Goal: Task Accomplishment & Management: Manage account settings

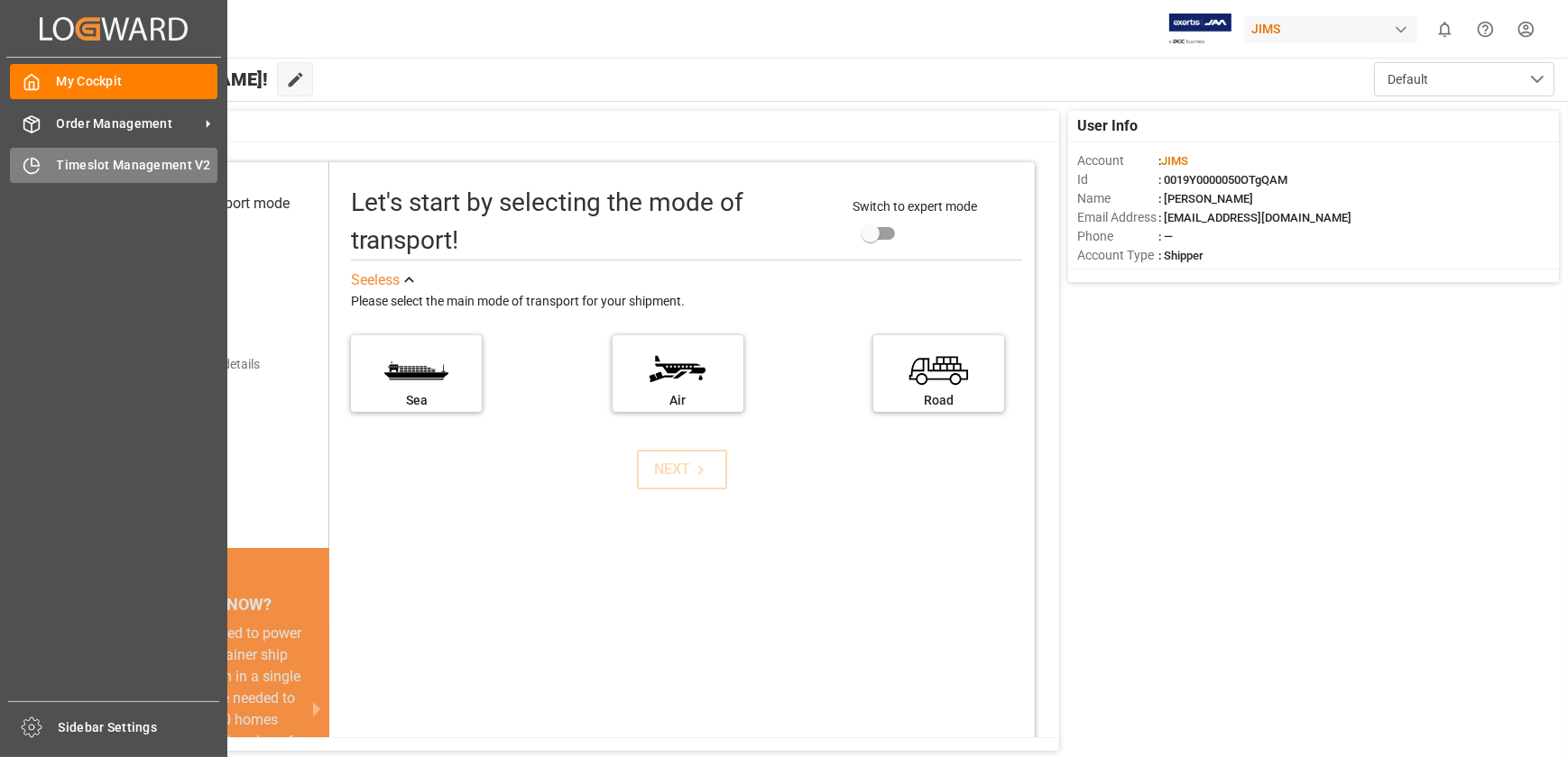
click at [32, 161] on icon at bounding box center [36, 163] width 7 height 7
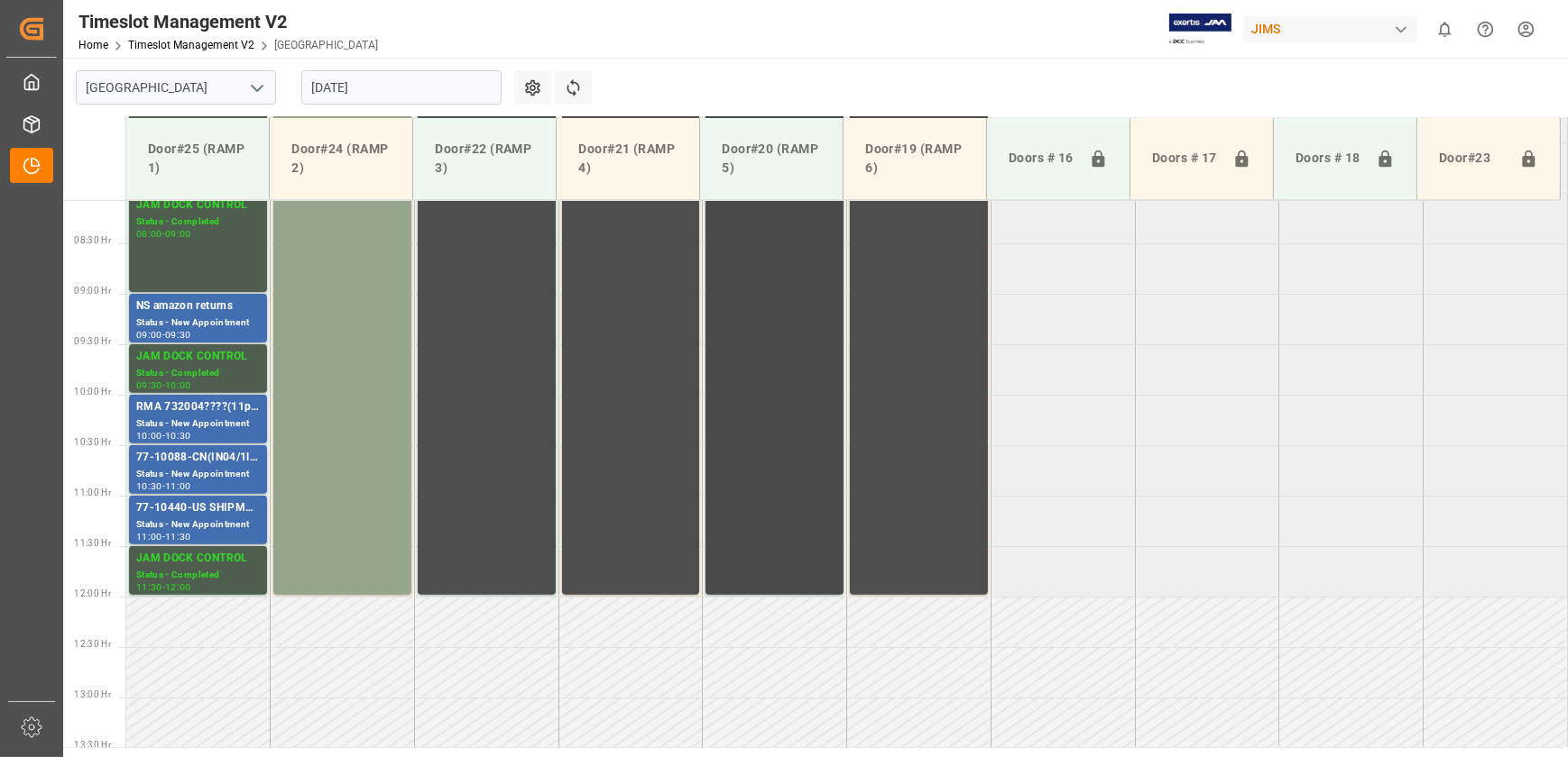
scroll to position [406, 0]
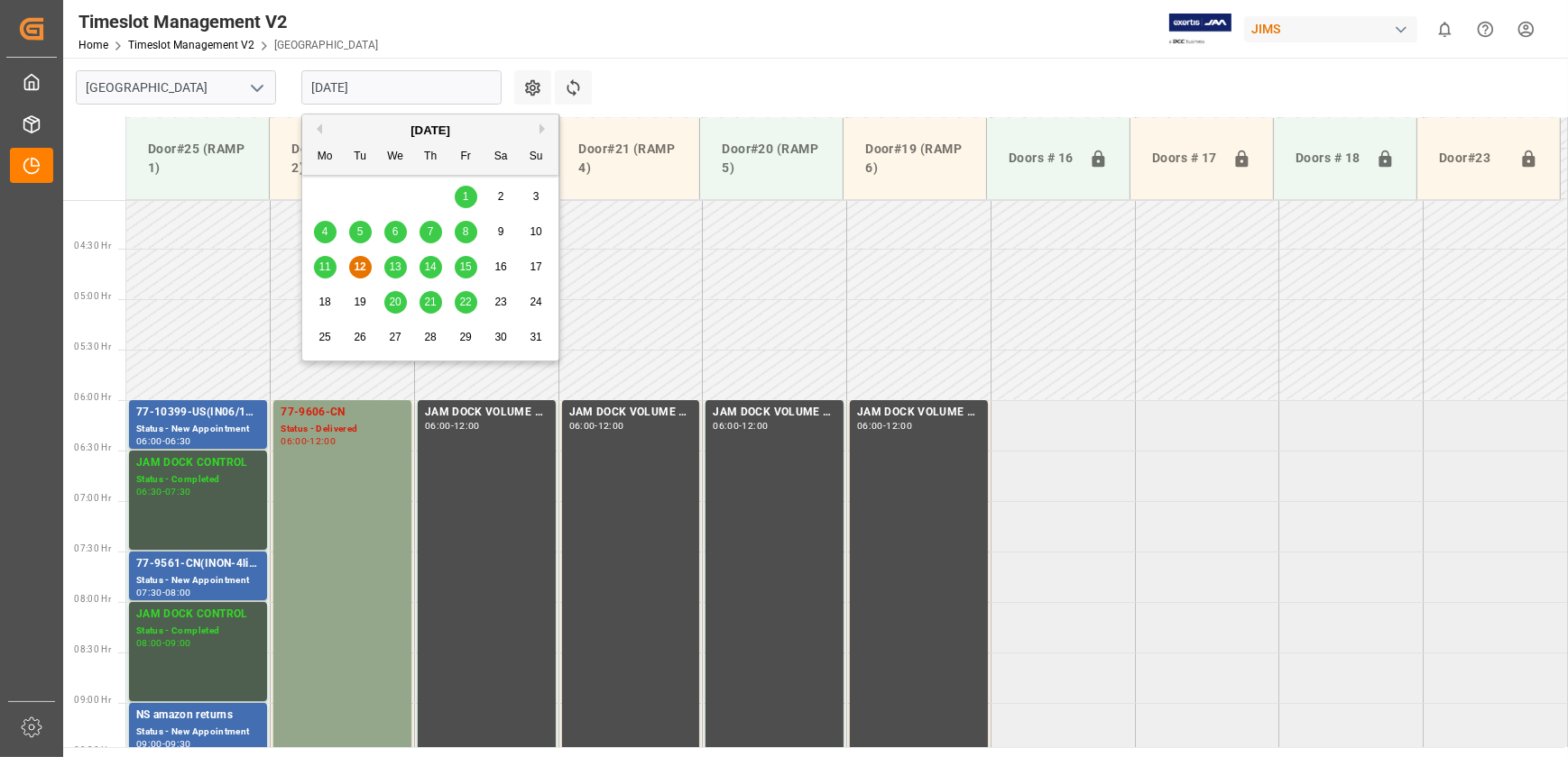
click at [387, 81] on input "[DATE]" at bounding box center [402, 87] width 200 height 35
click at [386, 262] on div "13" at bounding box center [395, 268] width 22 height 22
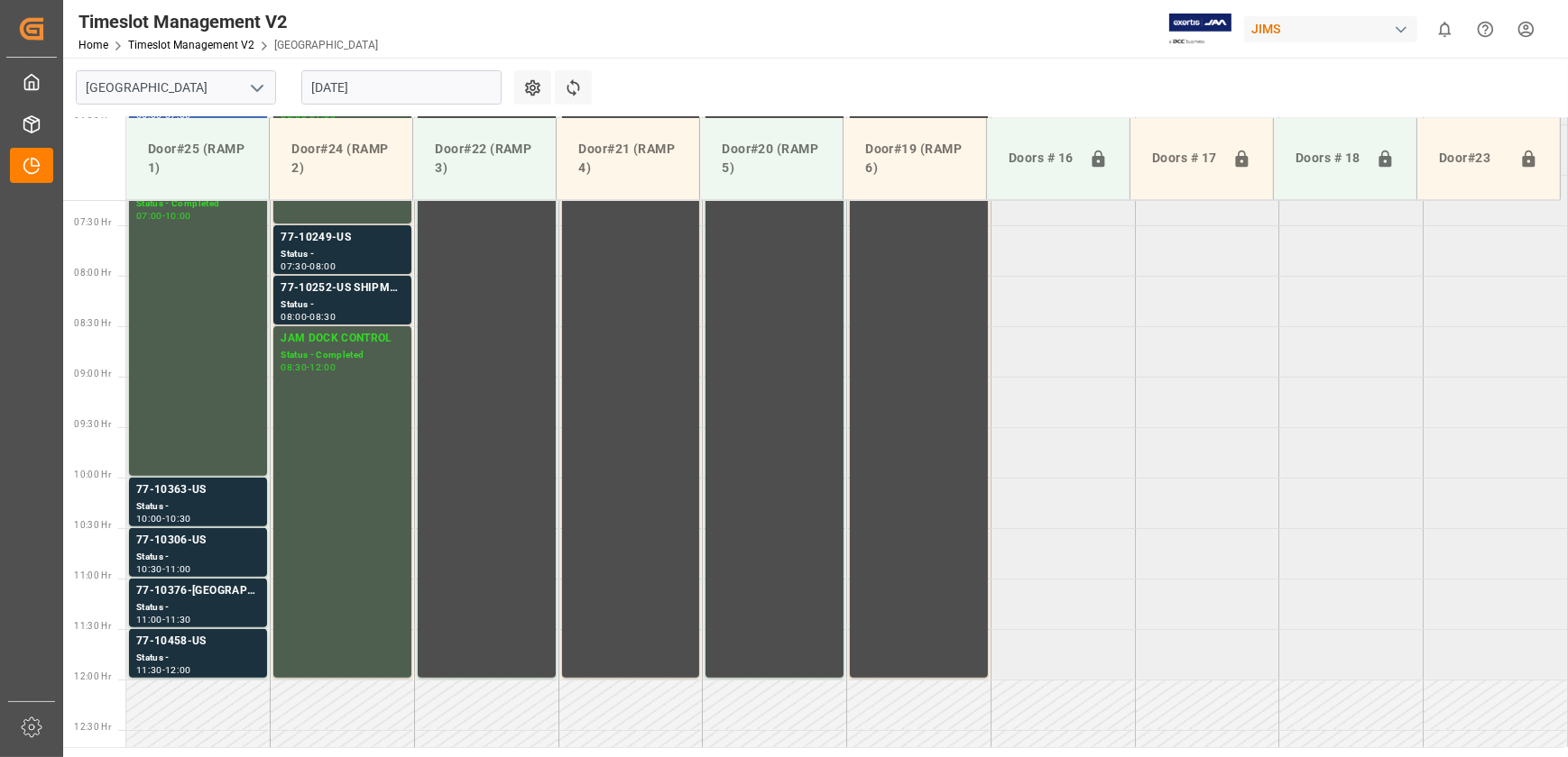
scroll to position [733, 0]
click at [402, 86] on input "[DATE]" at bounding box center [402, 87] width 200 height 35
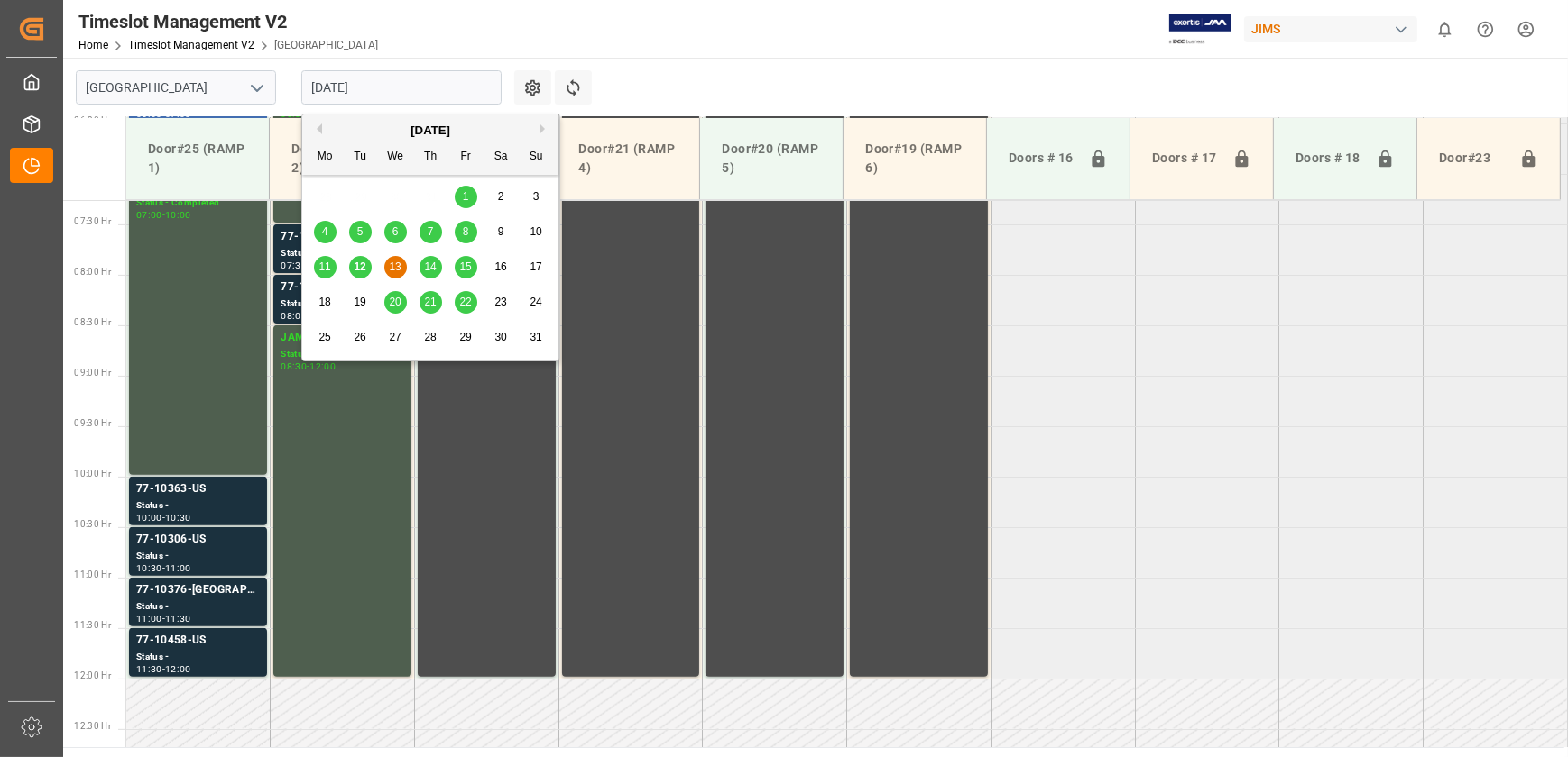
click at [437, 276] on div "14" at bounding box center [431, 268] width 22 height 22
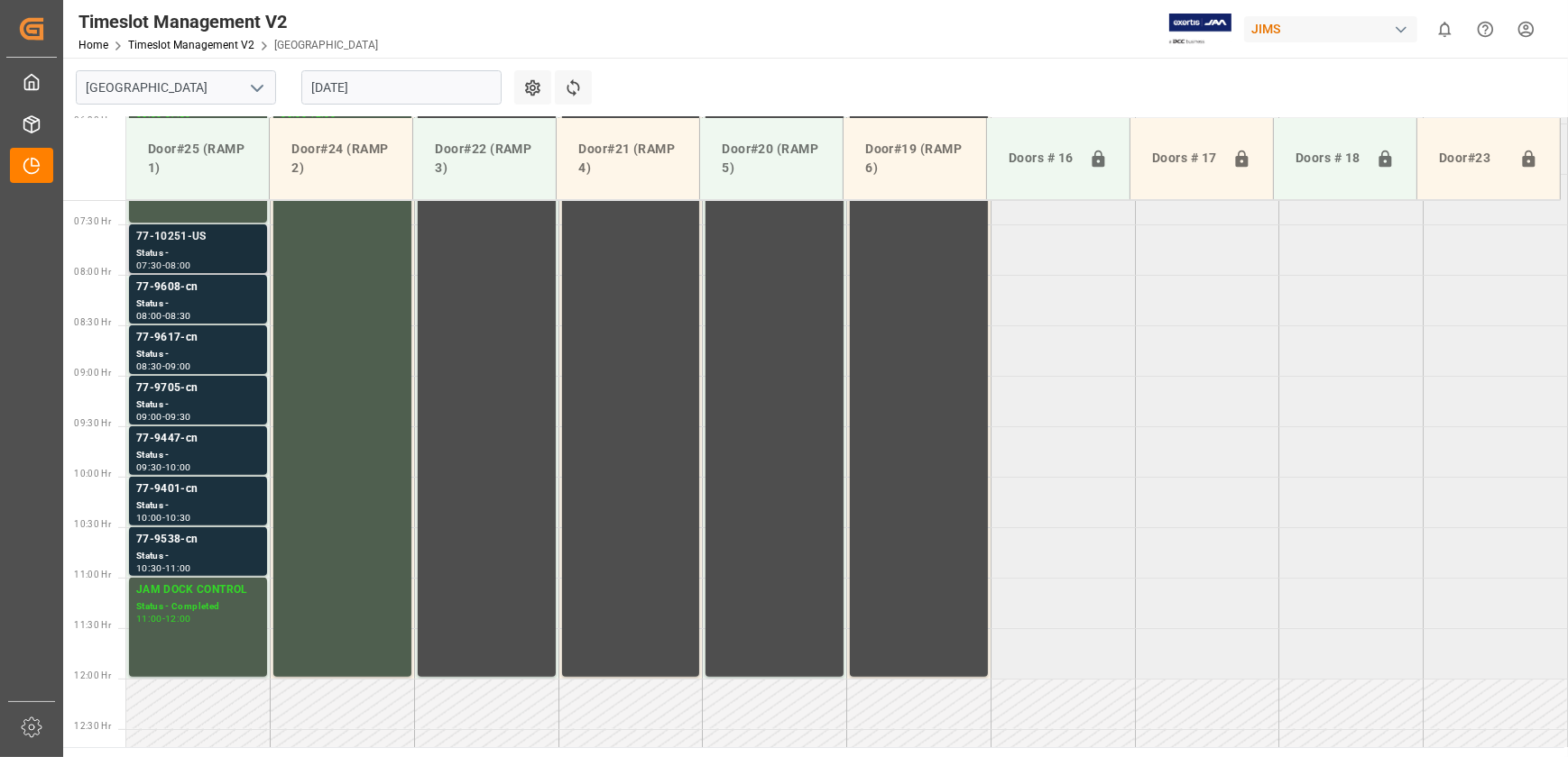
click at [204, 240] on div "77-10251-US" at bounding box center [198, 237] width 124 height 18
click at [188, 301] on div "Status -" at bounding box center [198, 304] width 124 height 15
click at [197, 347] on div "Status -" at bounding box center [198, 355] width 124 height 15
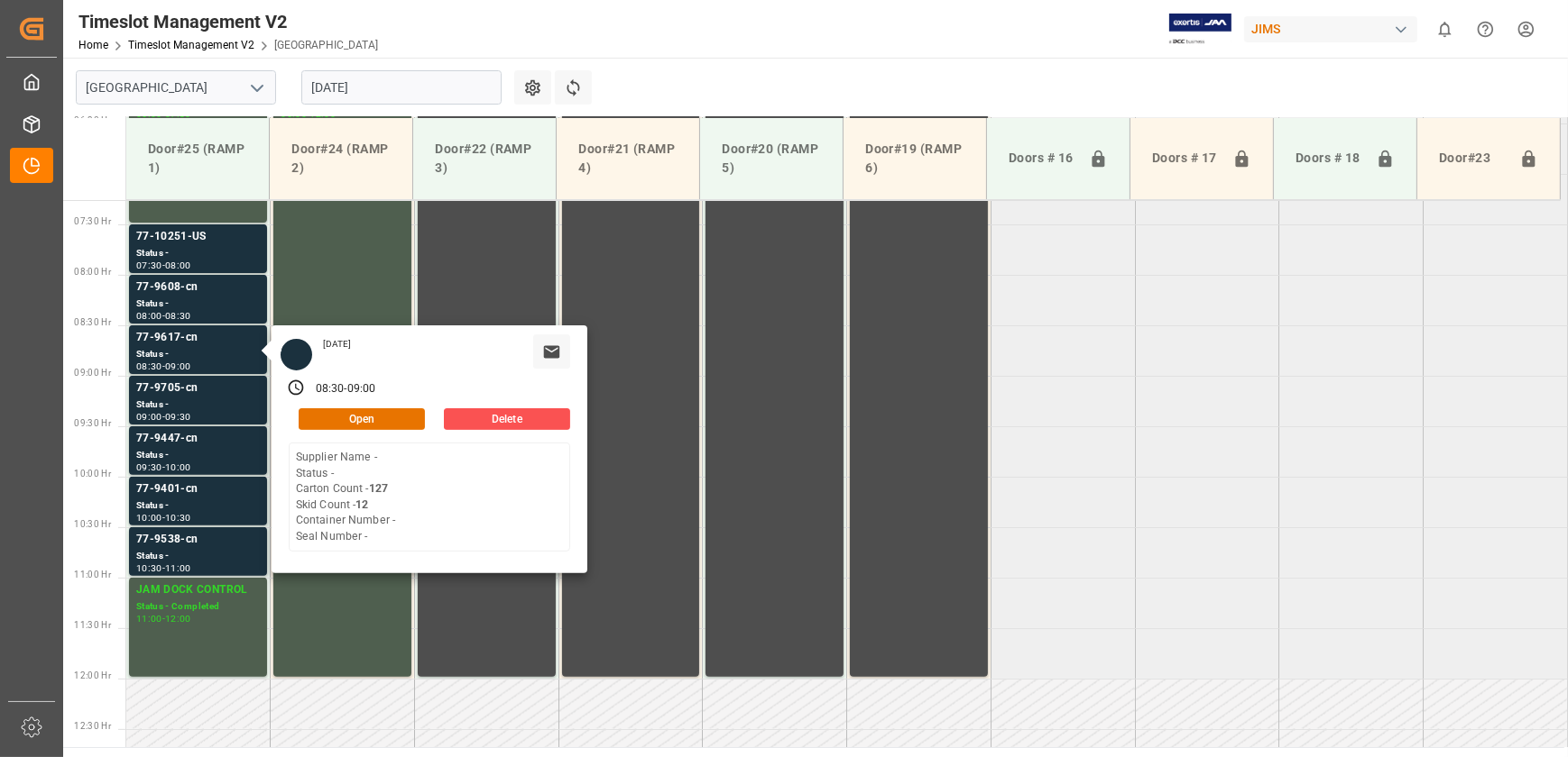
click at [403, 96] on input "[DATE]" at bounding box center [402, 87] width 200 height 35
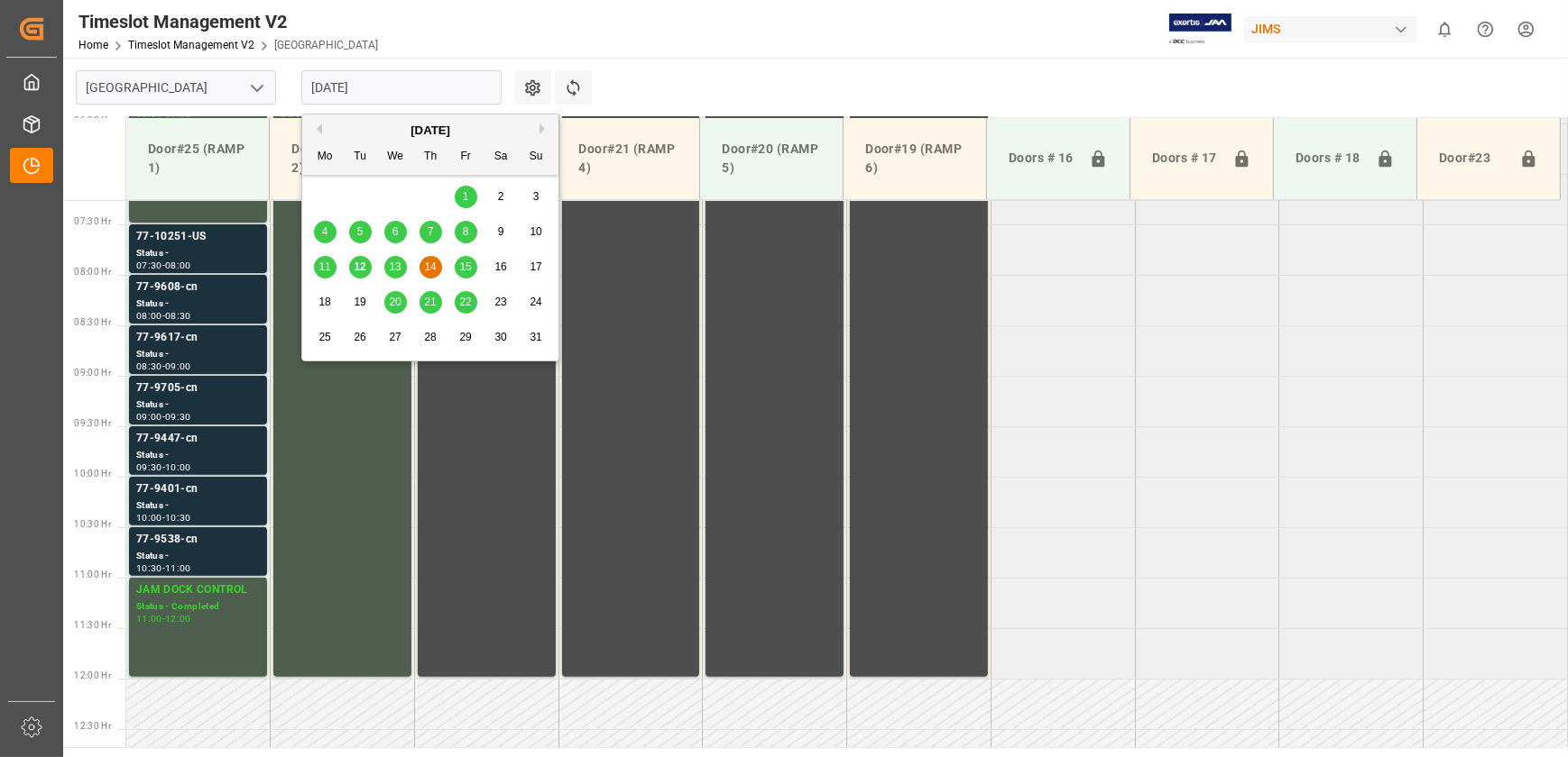
click at [462, 267] on span "15" at bounding box center [464, 266] width 12 height 12
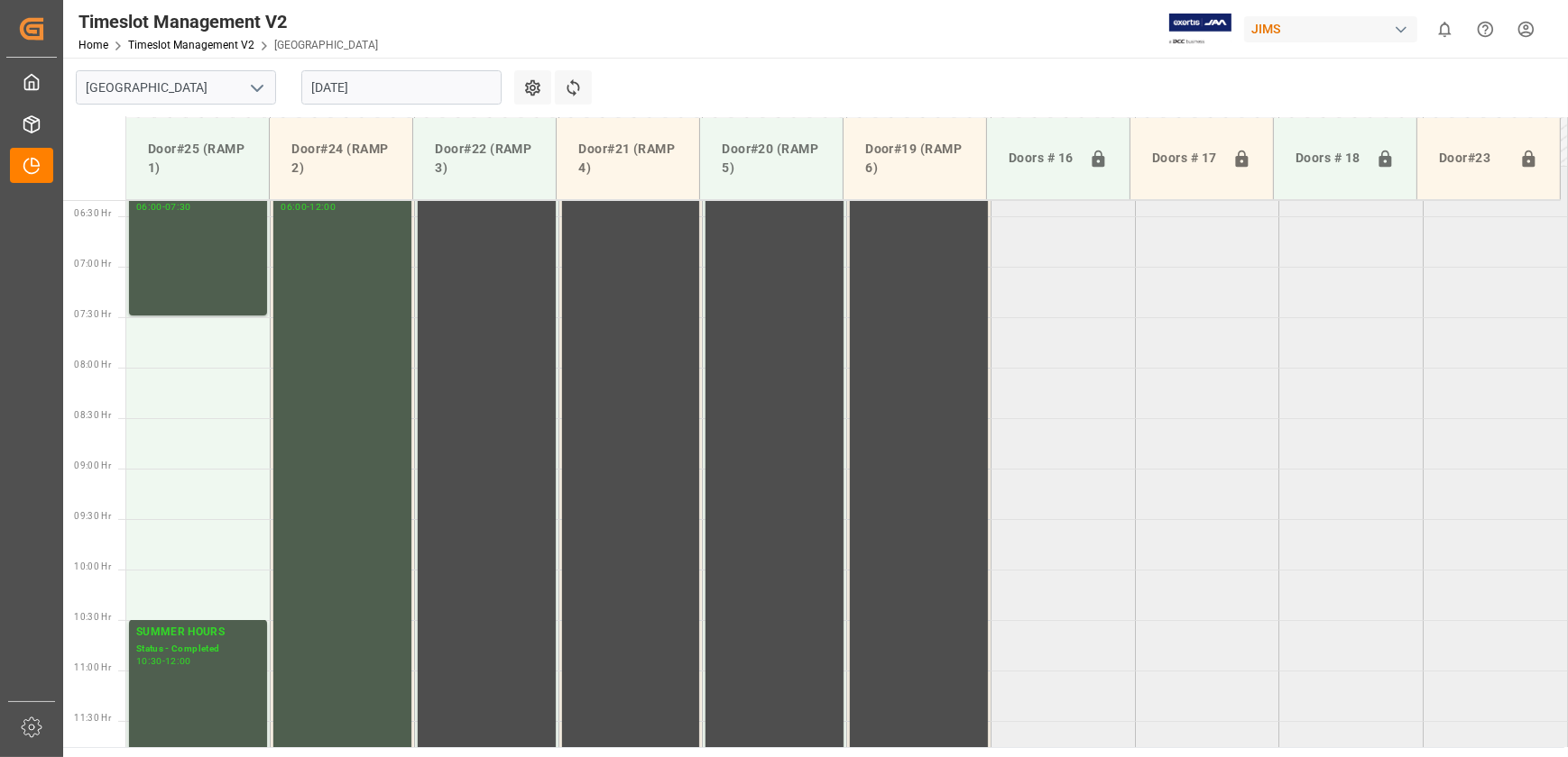
scroll to position [406, 0]
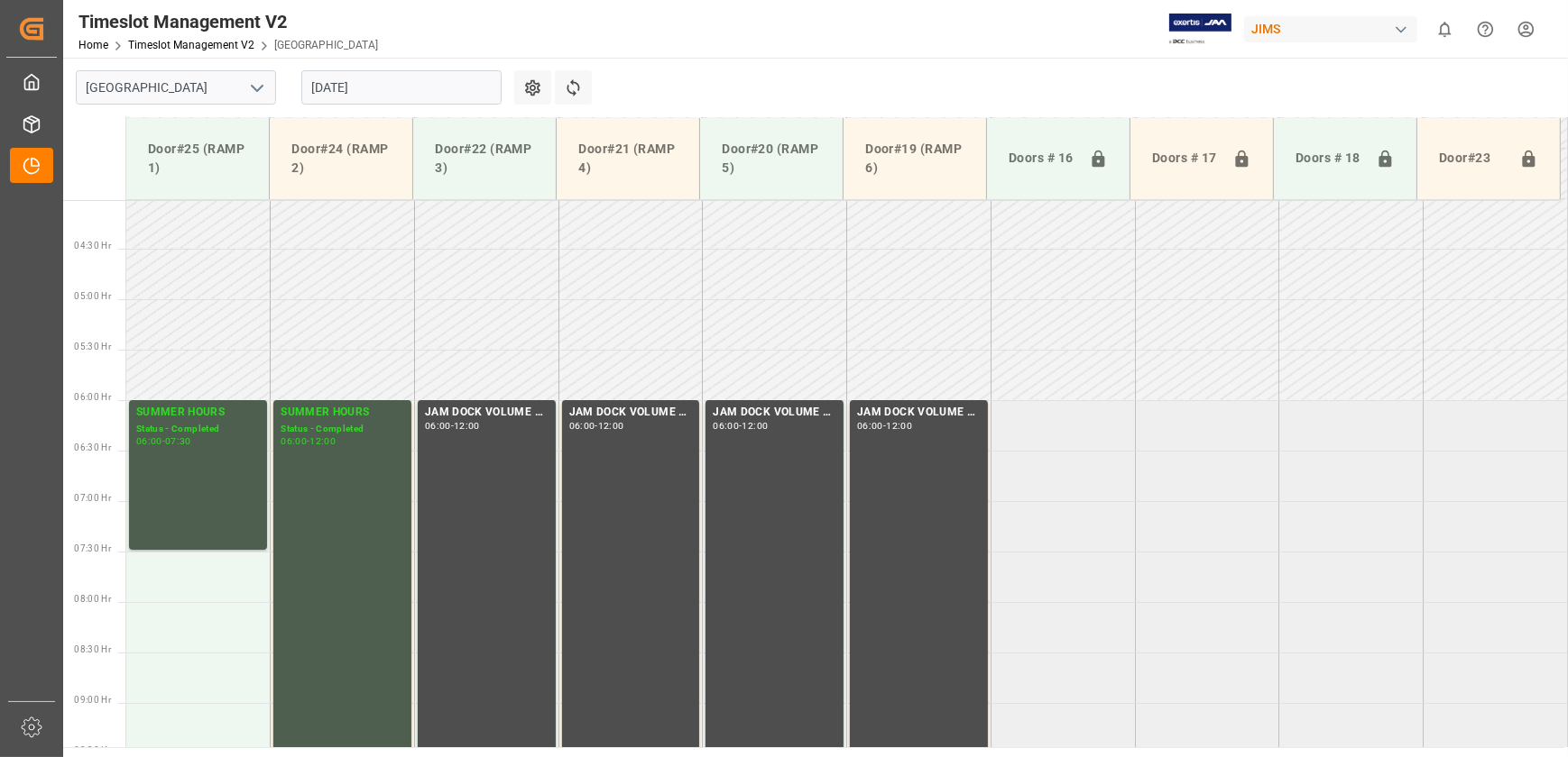
click at [420, 87] on input "[DATE]" at bounding box center [402, 87] width 200 height 35
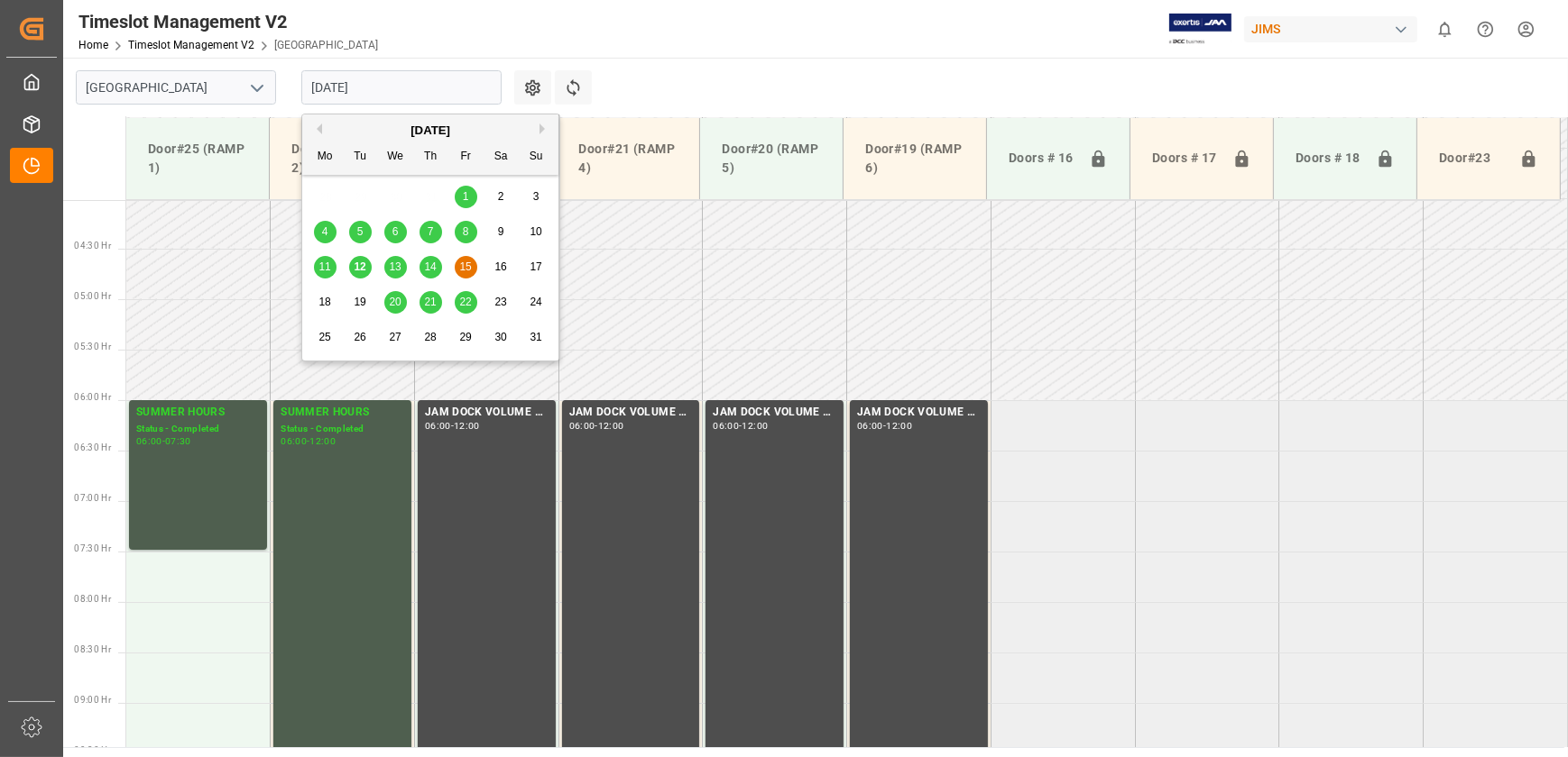
click at [396, 262] on span "13" at bounding box center [394, 266] width 12 height 12
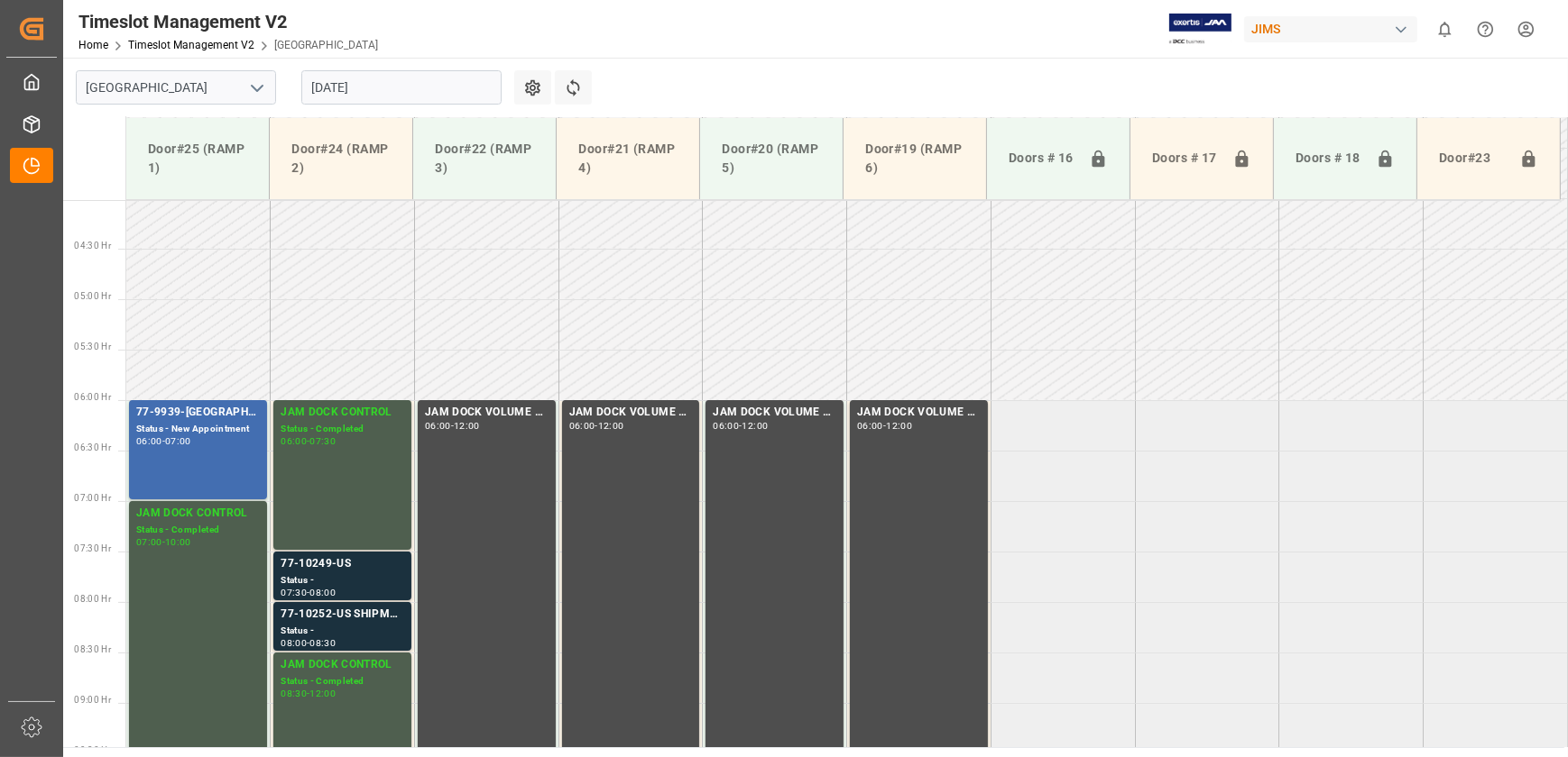
click at [418, 93] on input "[DATE]" at bounding box center [402, 87] width 200 height 35
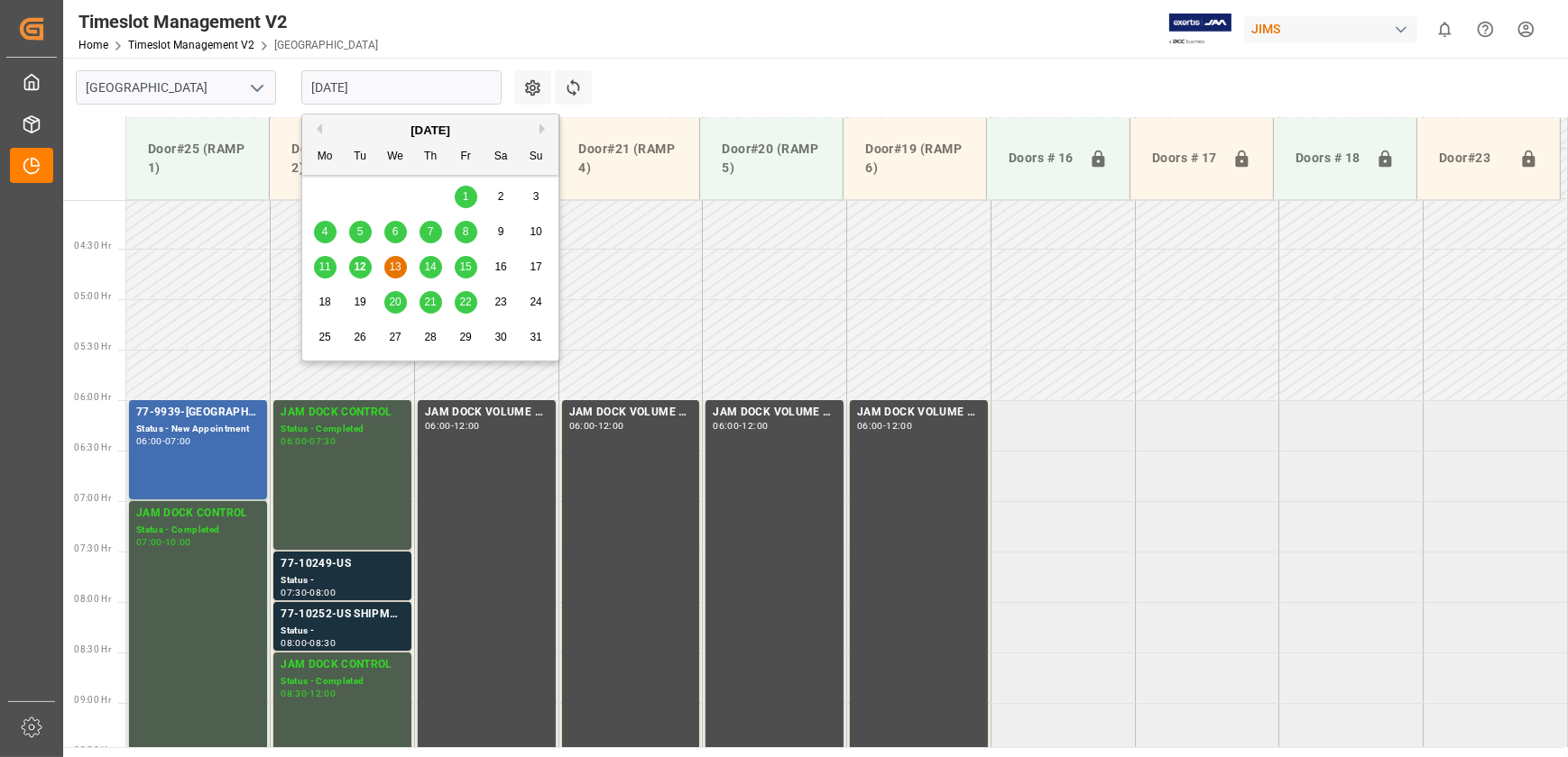
click at [358, 268] on span "12" at bounding box center [359, 266] width 12 height 12
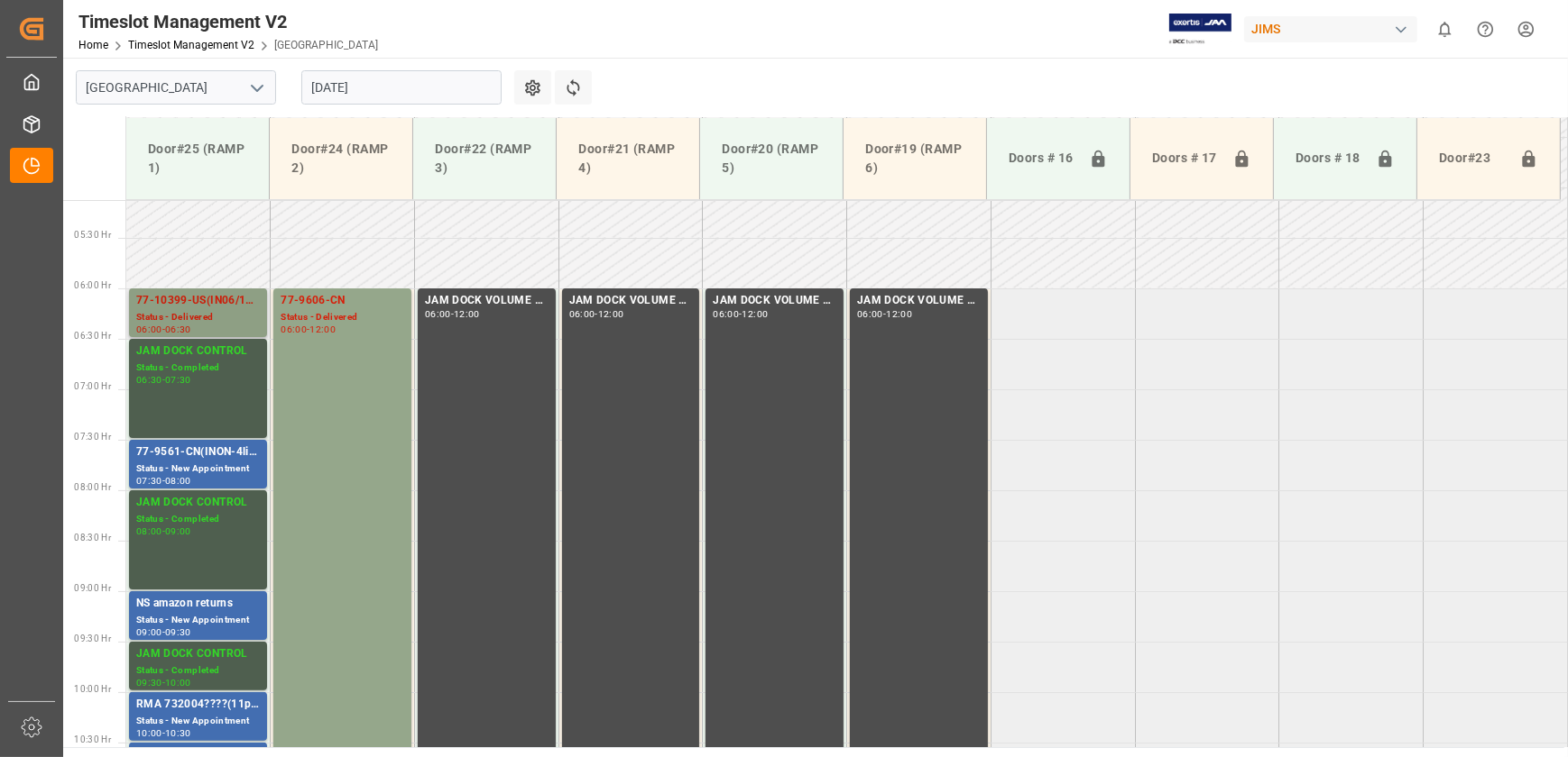
scroll to position [487, 0]
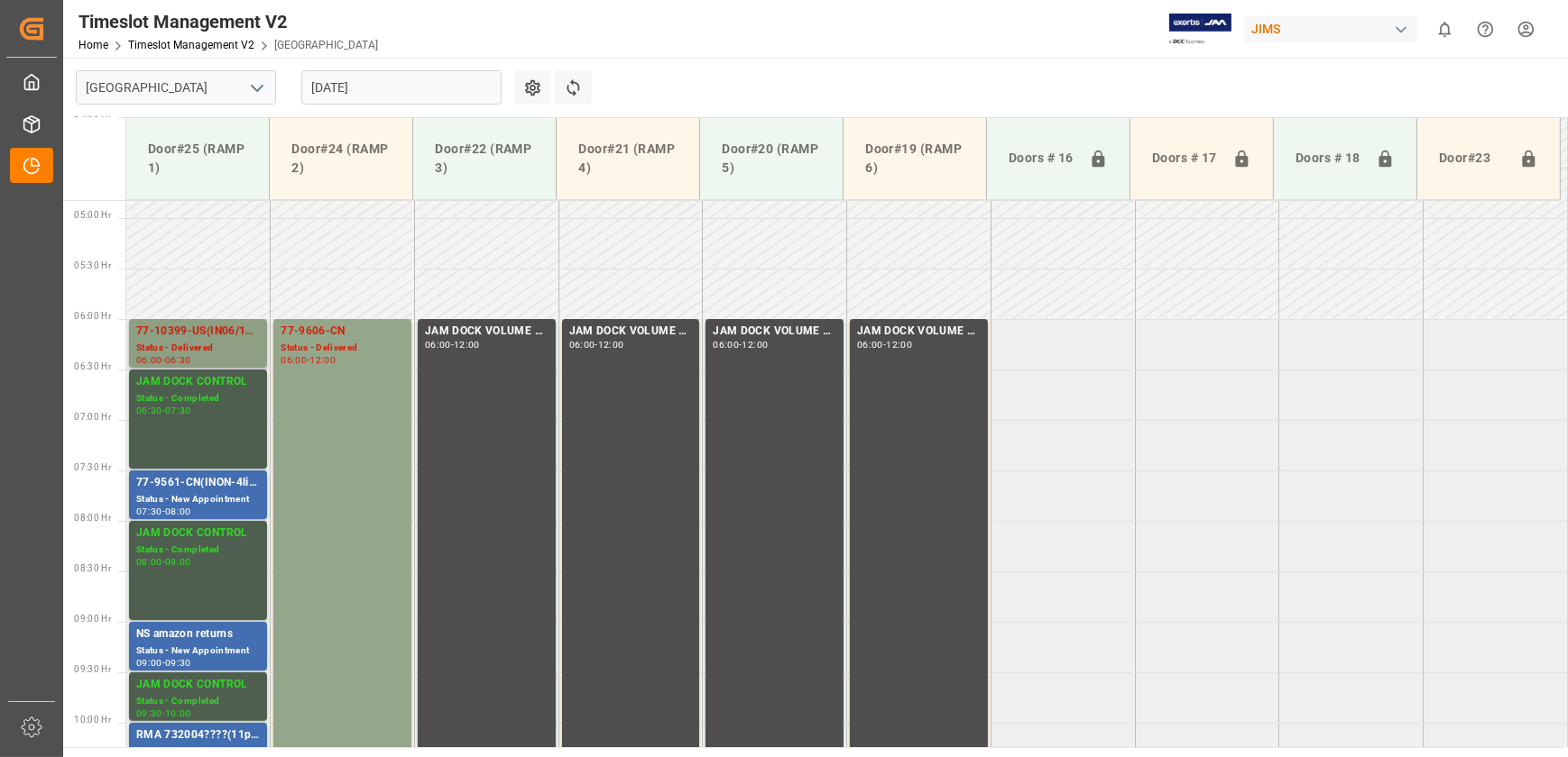
click at [226, 342] on div "Status - Delivered" at bounding box center [198, 348] width 124 height 15
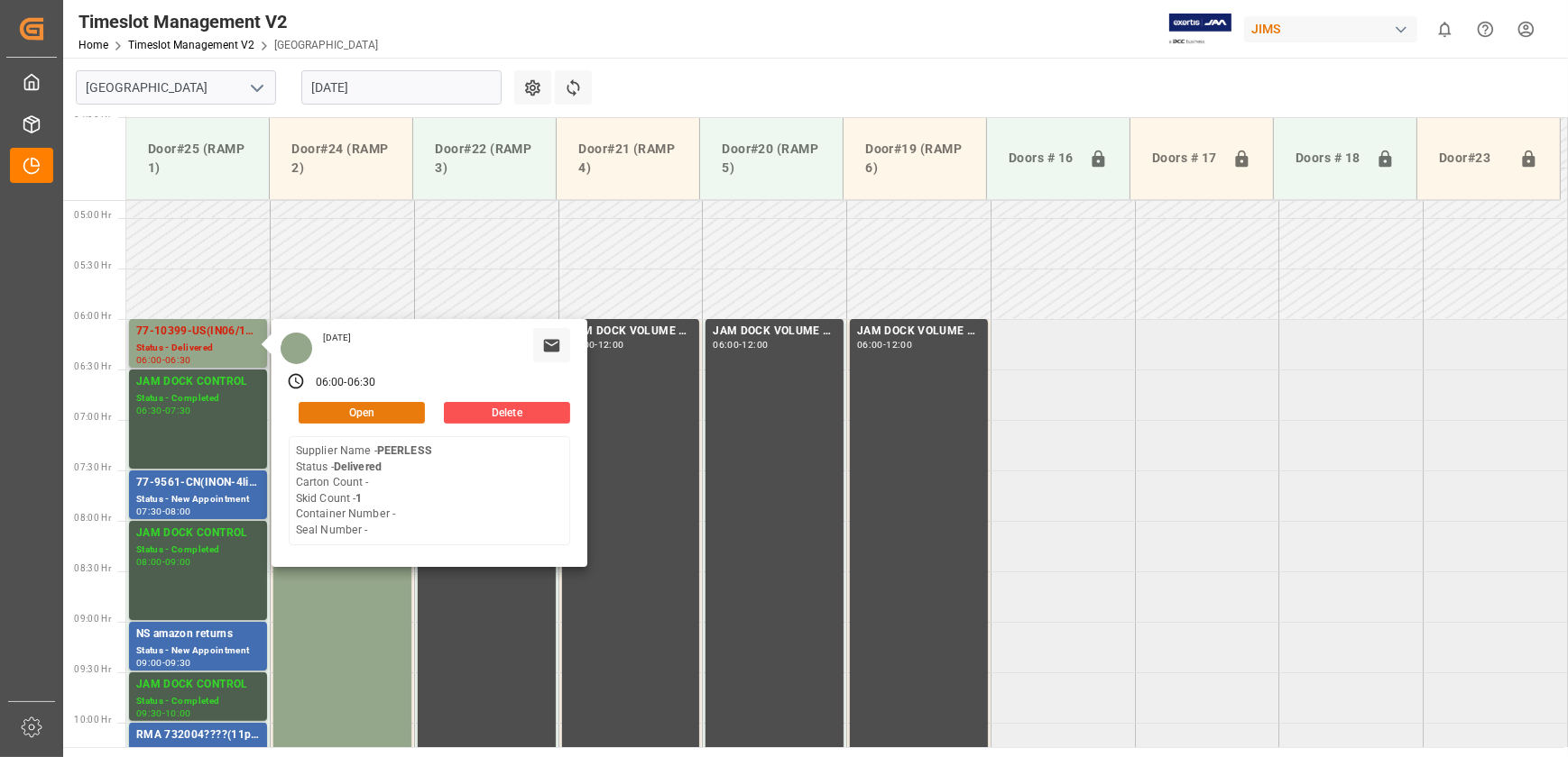
click at [383, 402] on button "Open" at bounding box center [361, 413] width 126 height 22
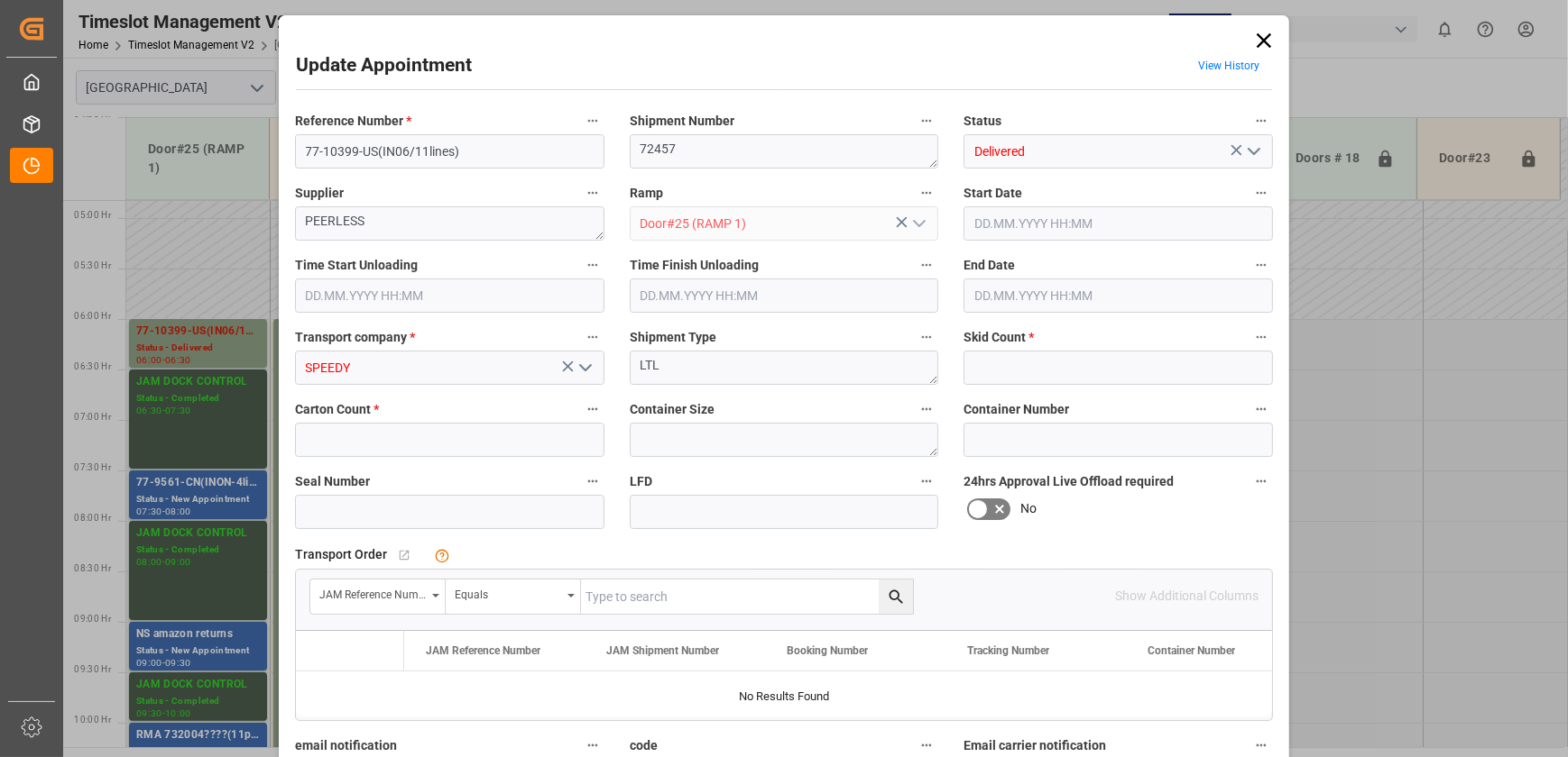
type input "1"
type input "0"
type input "[DATE] 06:00"
type input "[DATE] 08:30"
type input "[DATE] 06:30"
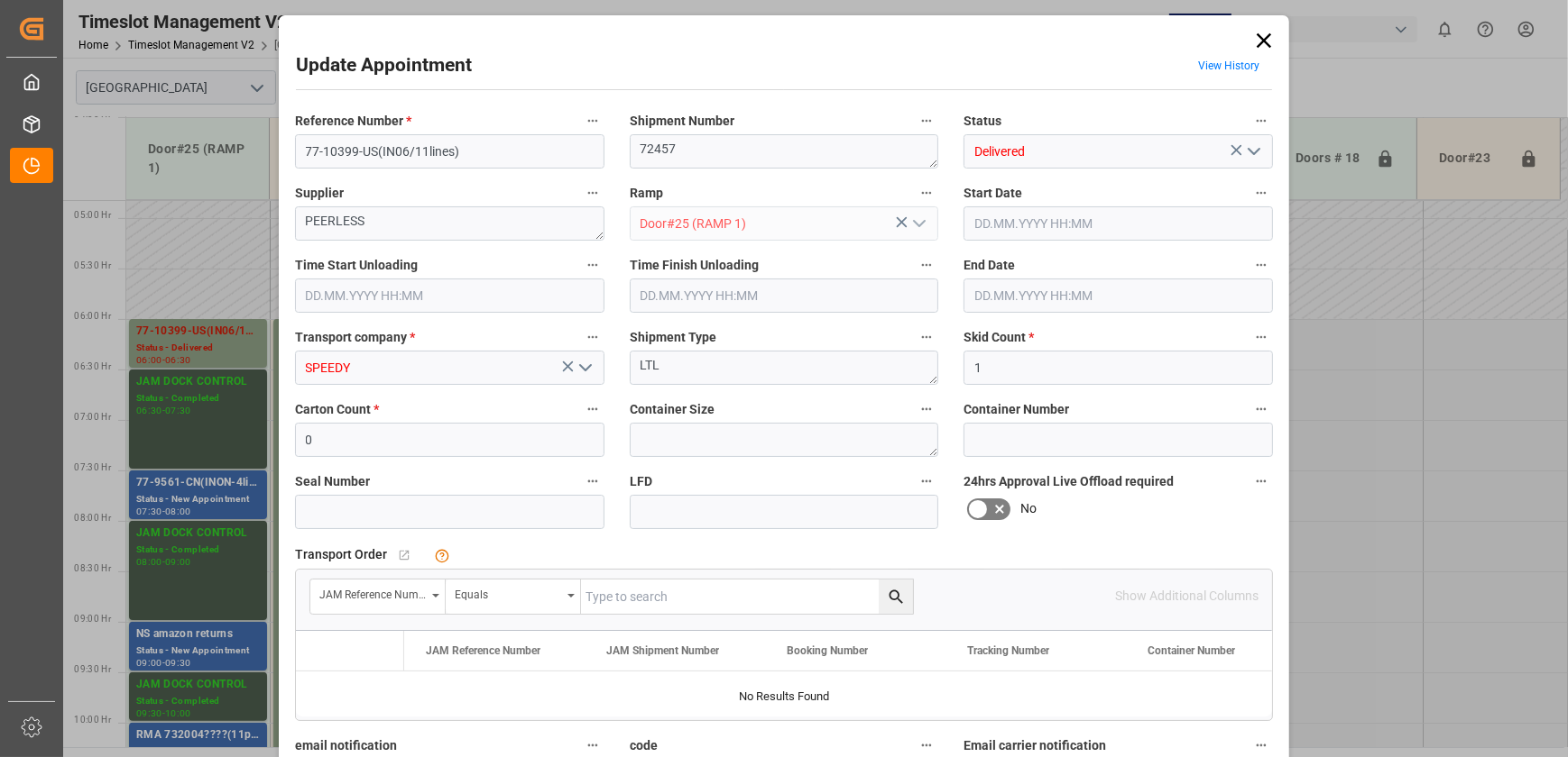
type input "[DATE] 18:06"
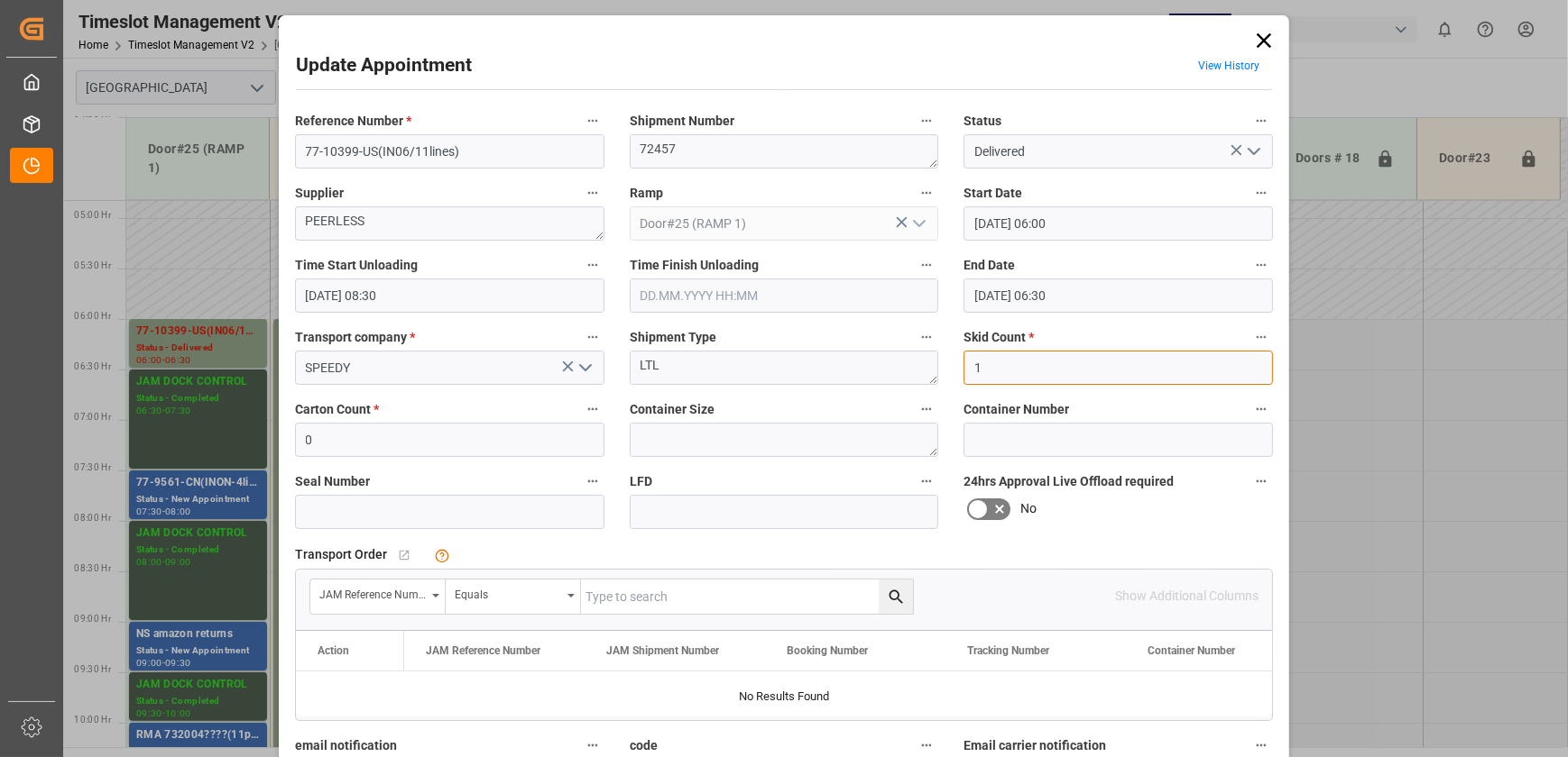
click at [1021, 365] on input "1" at bounding box center [1118, 368] width 309 height 35
click at [490, 447] on input "0" at bounding box center [449, 440] width 309 height 35
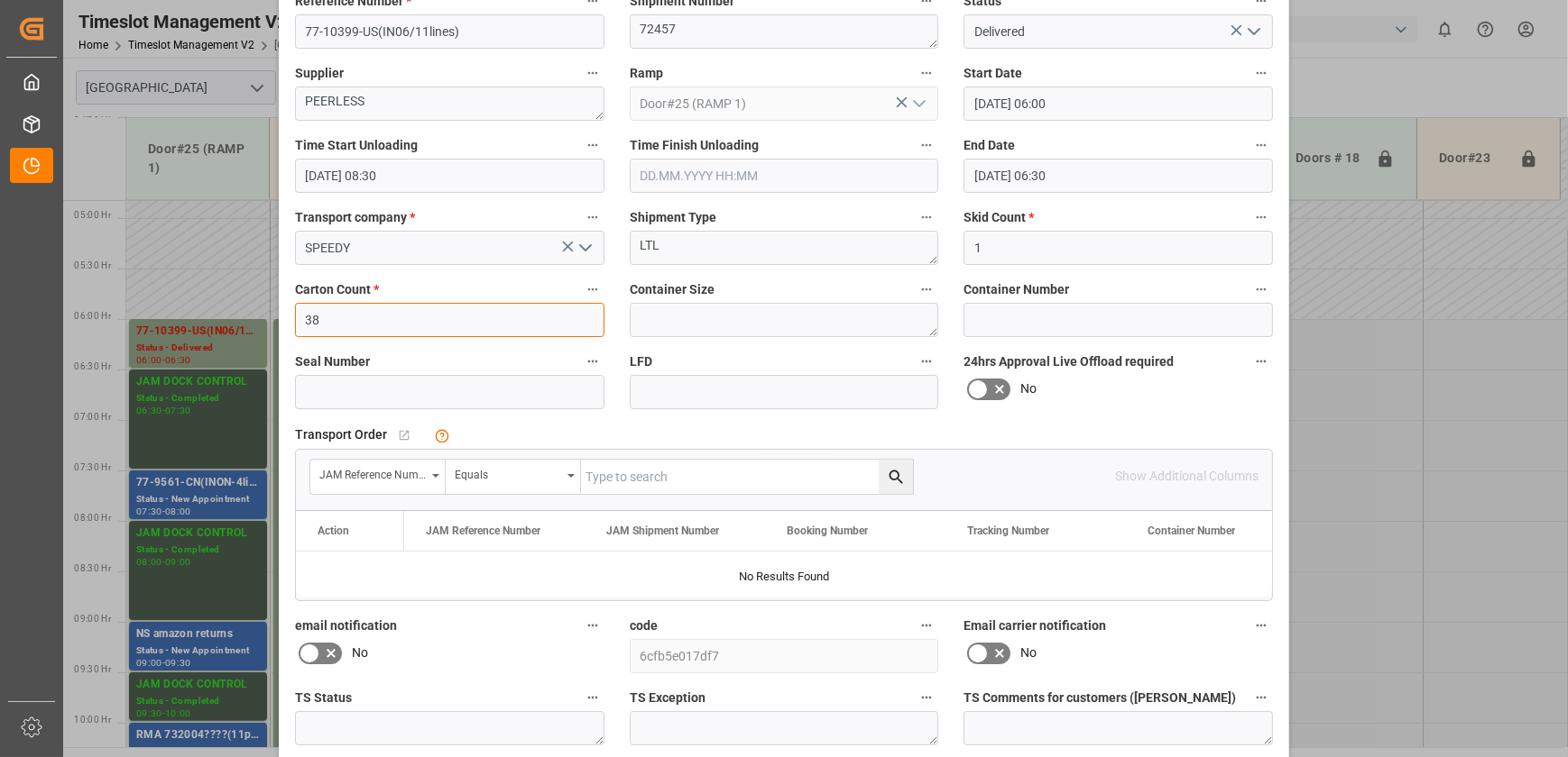
scroll to position [270, 0]
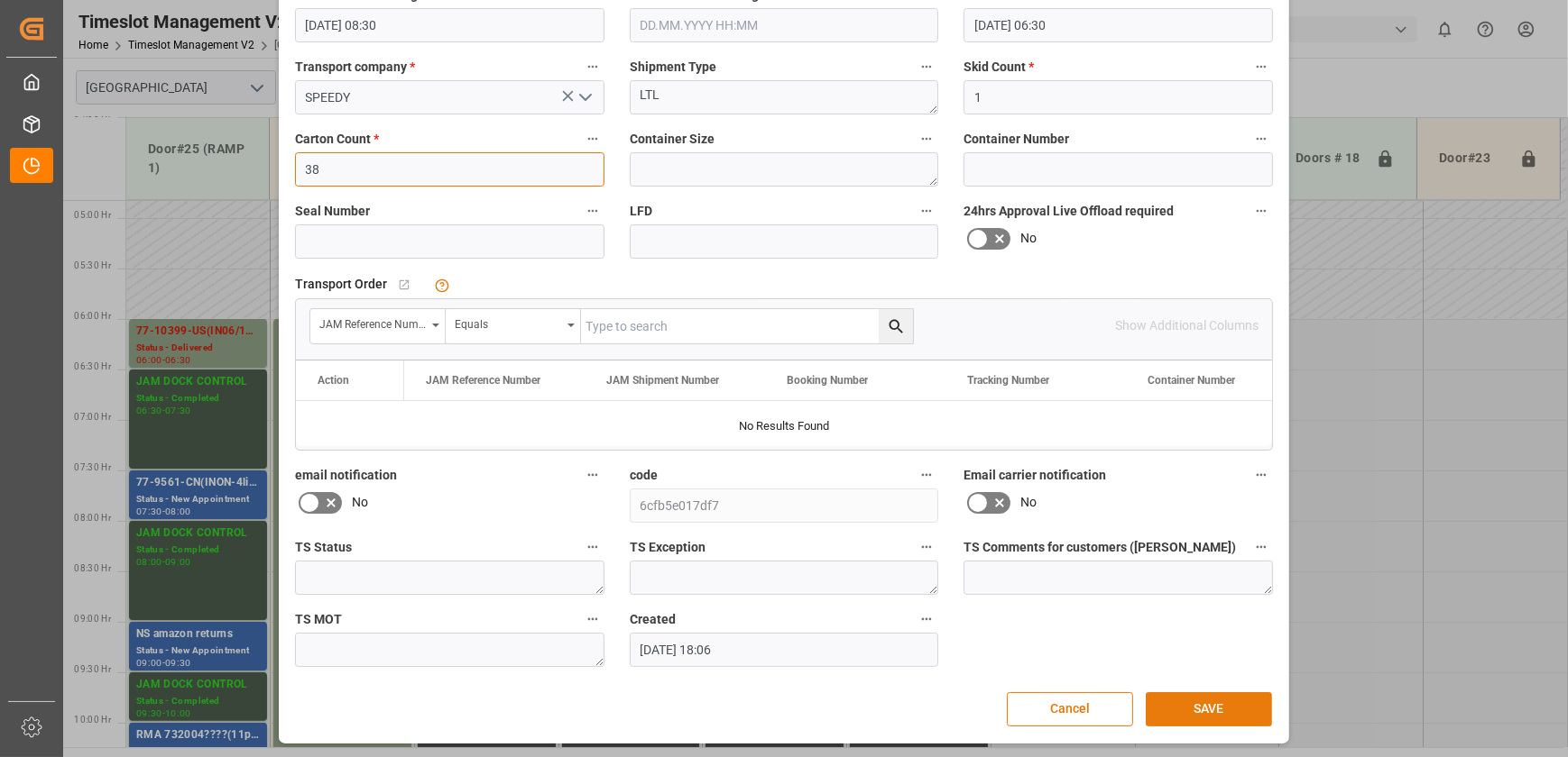
type input "38"
click at [1203, 708] on button "SAVE" at bounding box center [1209, 709] width 126 height 35
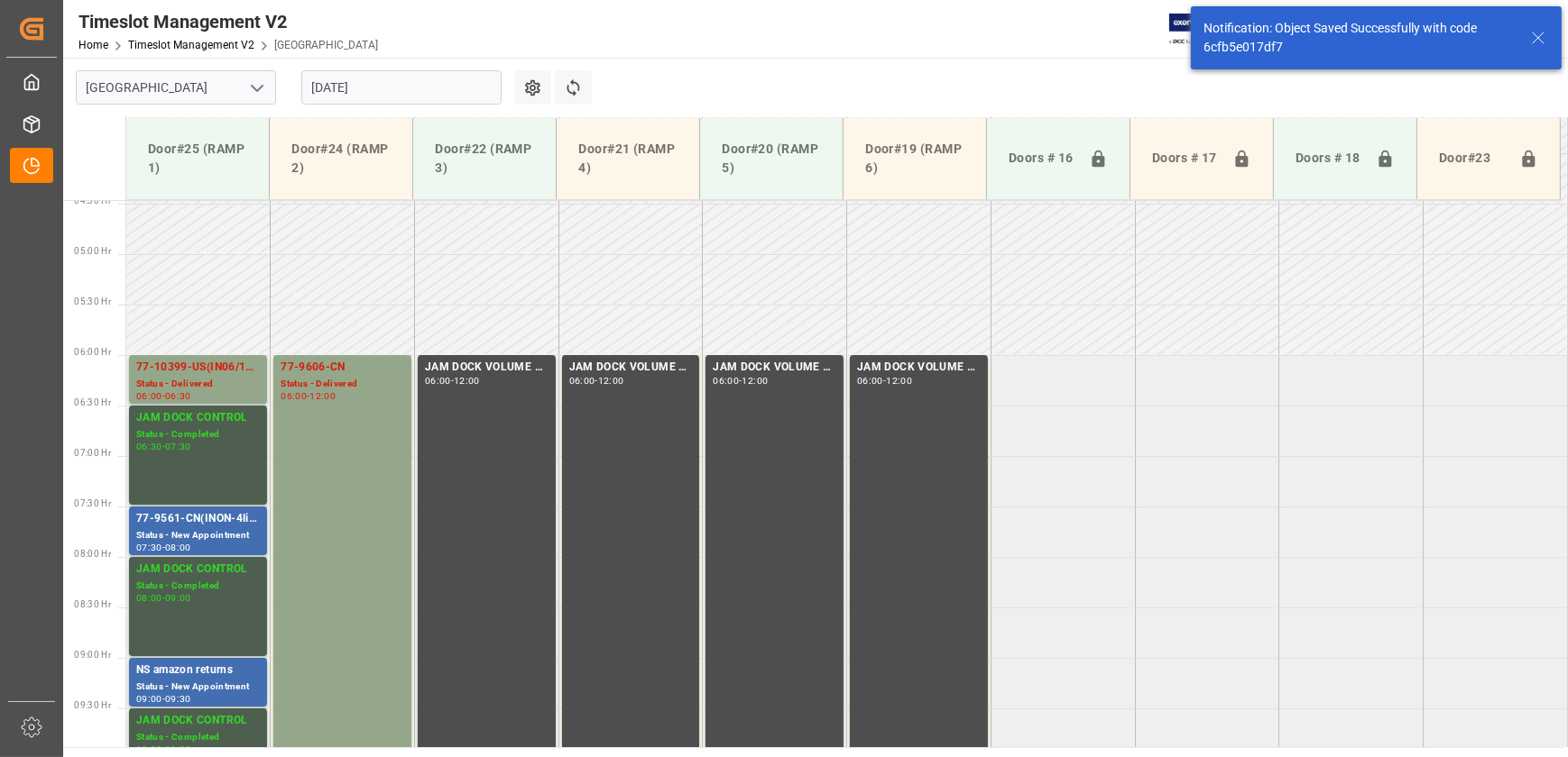
scroll to position [512, 0]
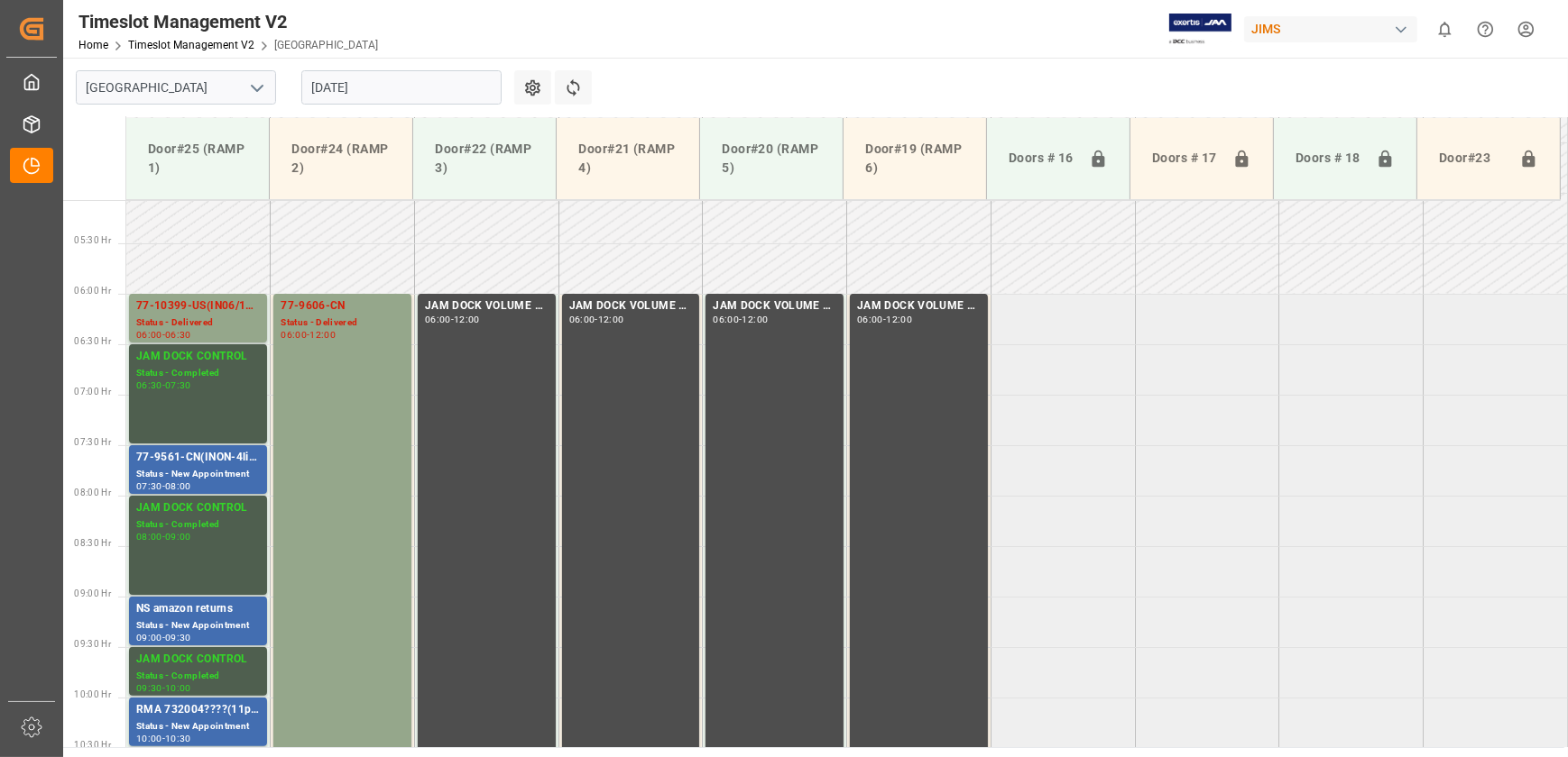
click at [413, 90] on input "[DATE]" at bounding box center [402, 87] width 200 height 35
click at [1072, 269] on td at bounding box center [1062, 269] width 144 height 51
click at [228, 462] on div "77-9561-CN(INON-4lines)" at bounding box center [198, 458] width 124 height 18
click at [185, 726] on div "Status - New Appointment" at bounding box center [198, 727] width 124 height 15
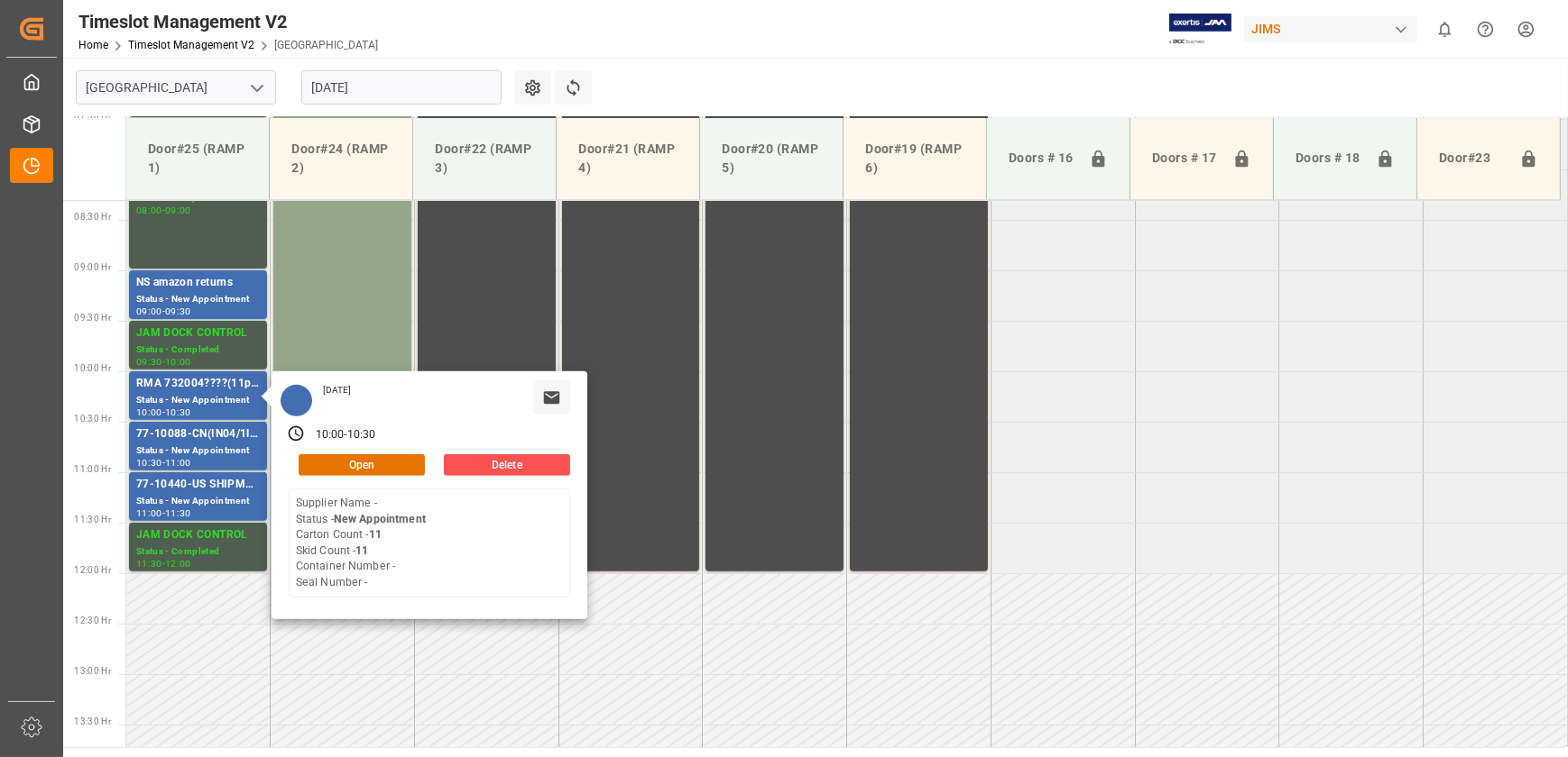
scroll to position [839, 0]
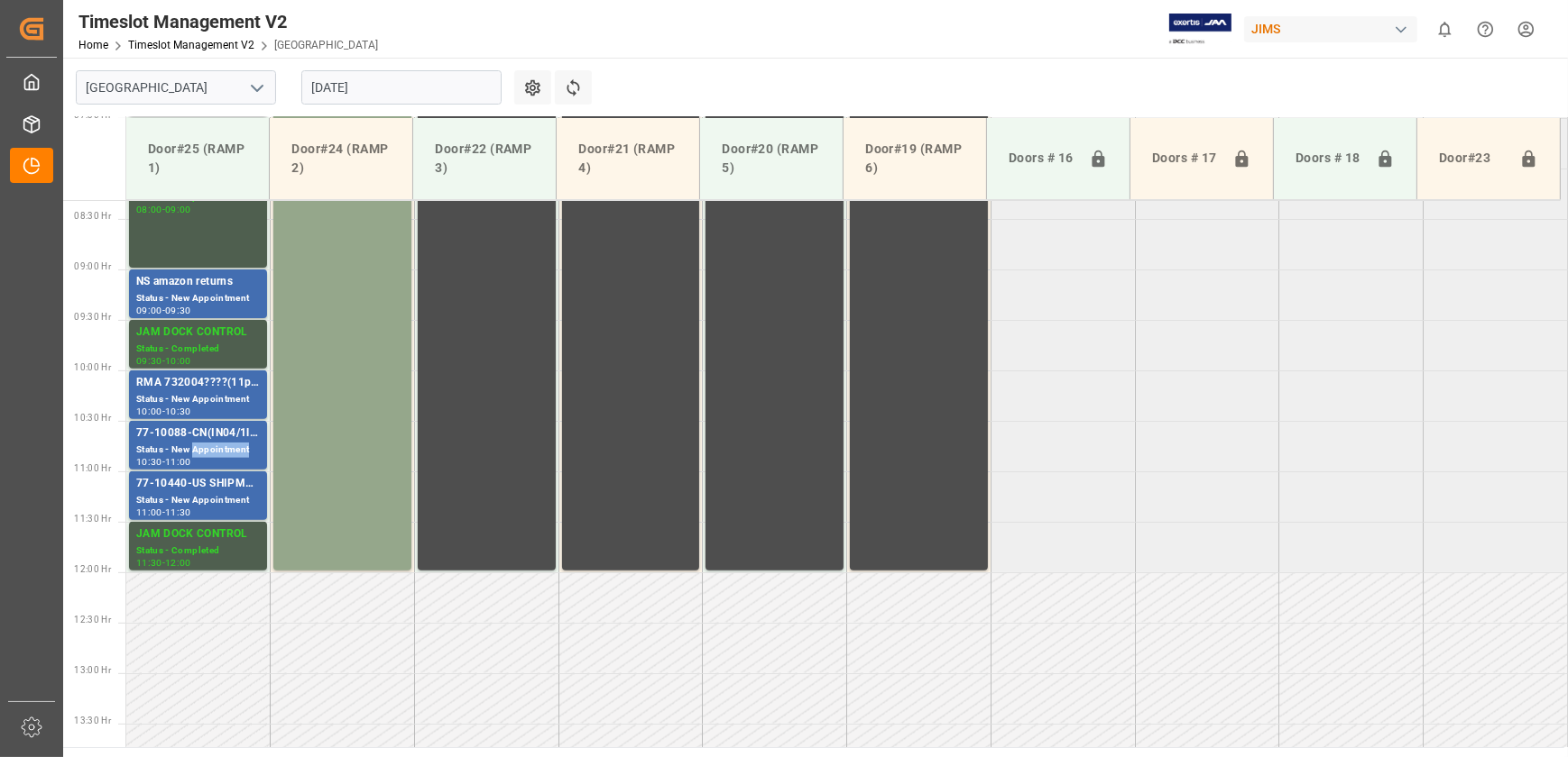
click at [217, 455] on div "Status - New Appointment" at bounding box center [198, 450] width 124 height 15
click at [181, 493] on div "Status - New Appointment" at bounding box center [198, 501] width 124 height 15
click at [213, 450] on div "Status - New Appointment" at bounding box center [198, 450] width 124 height 15
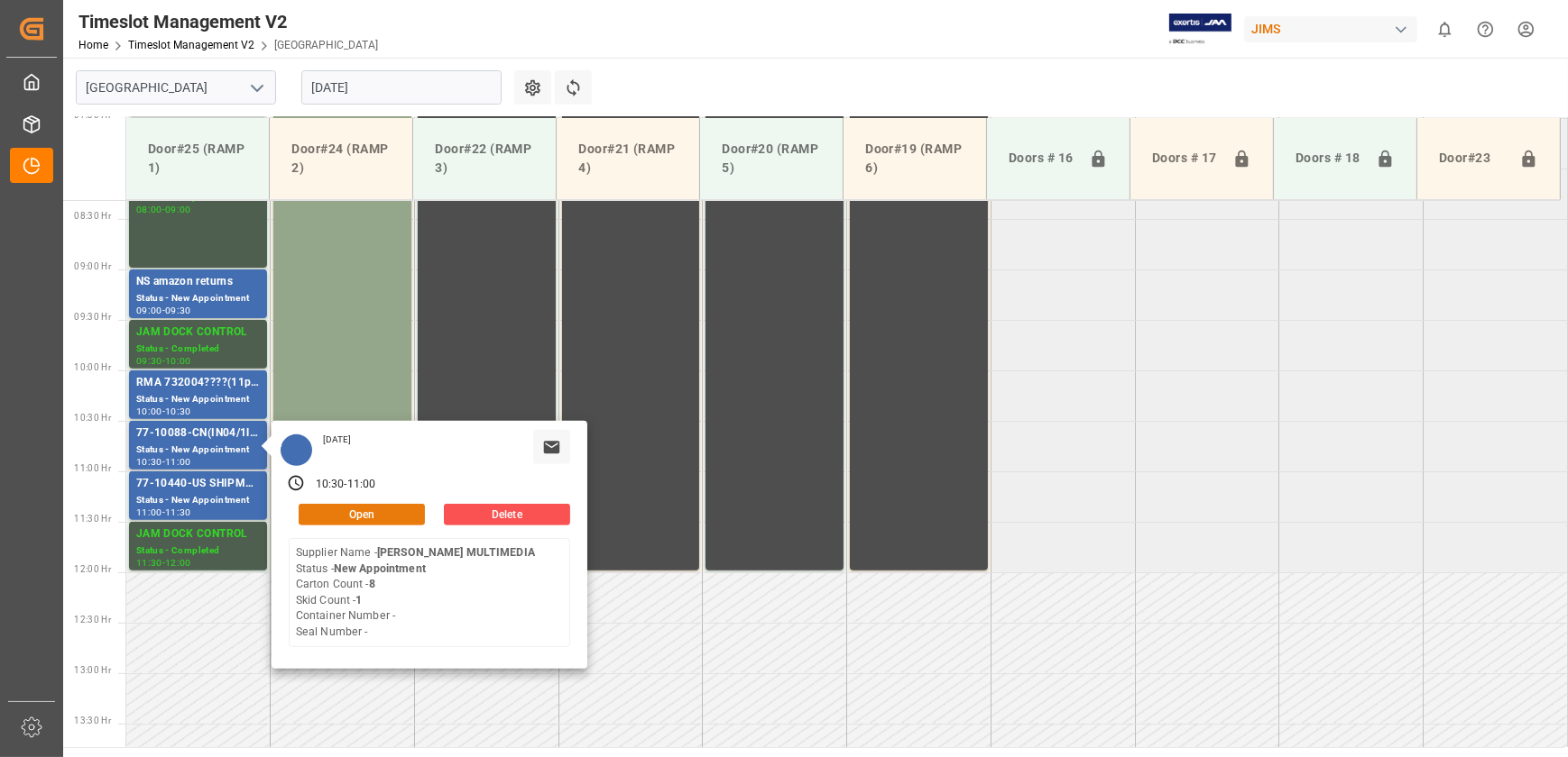
click at [360, 509] on button "Open" at bounding box center [361, 515] width 126 height 22
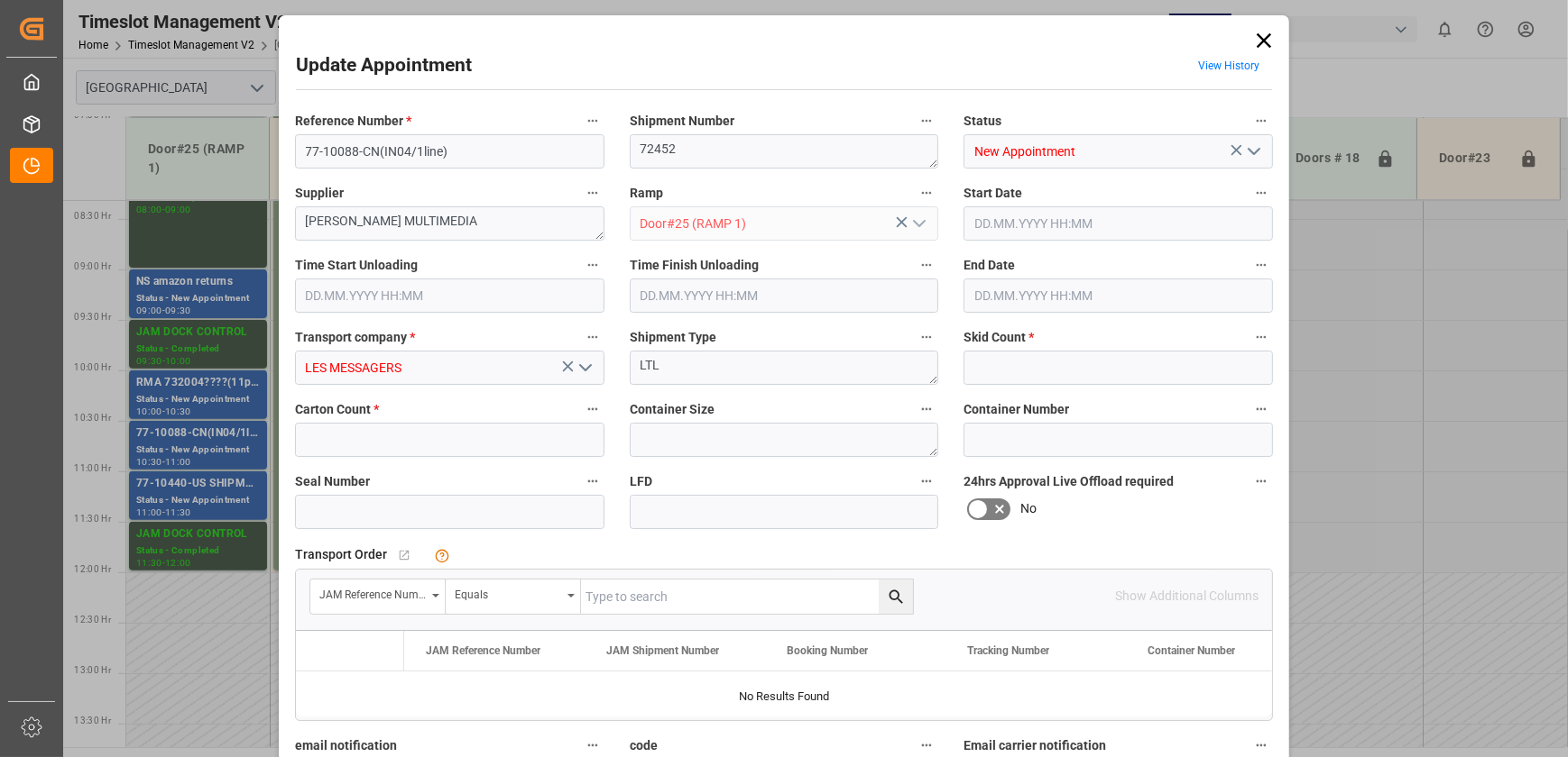
type input "1"
type input "8"
type input "[DATE] 10:30"
type input "[DATE] 11:00"
type input "[DATE] 17:56"
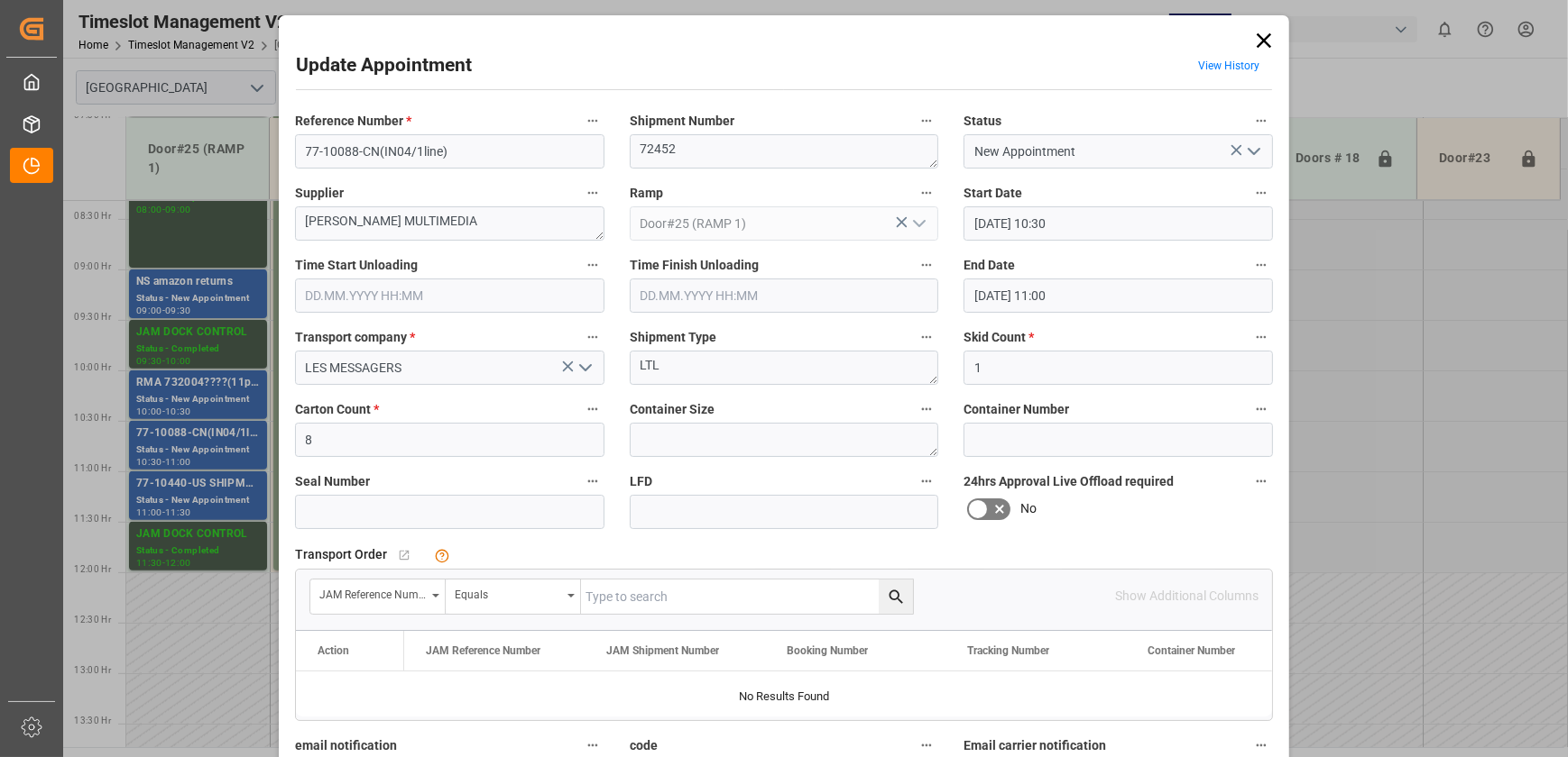
click at [207, 389] on div "Update Appointment View History Reference Number * 77-10088-CN(IN04/1line) Ship…" at bounding box center [784, 378] width 1568 height 757
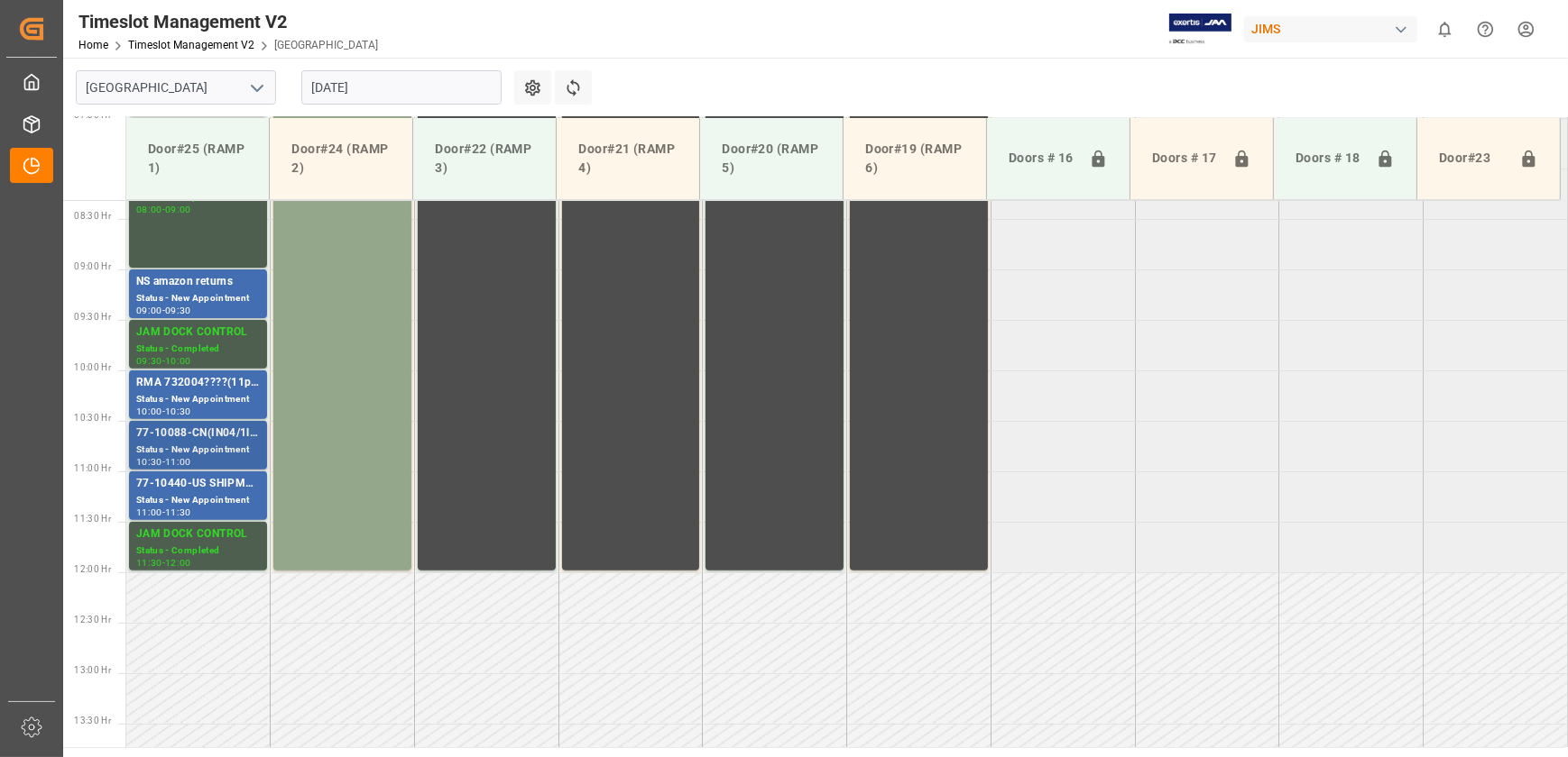
click at [188, 431] on div "77-10088-CN(IN04/1line)" at bounding box center [198, 433] width 124 height 18
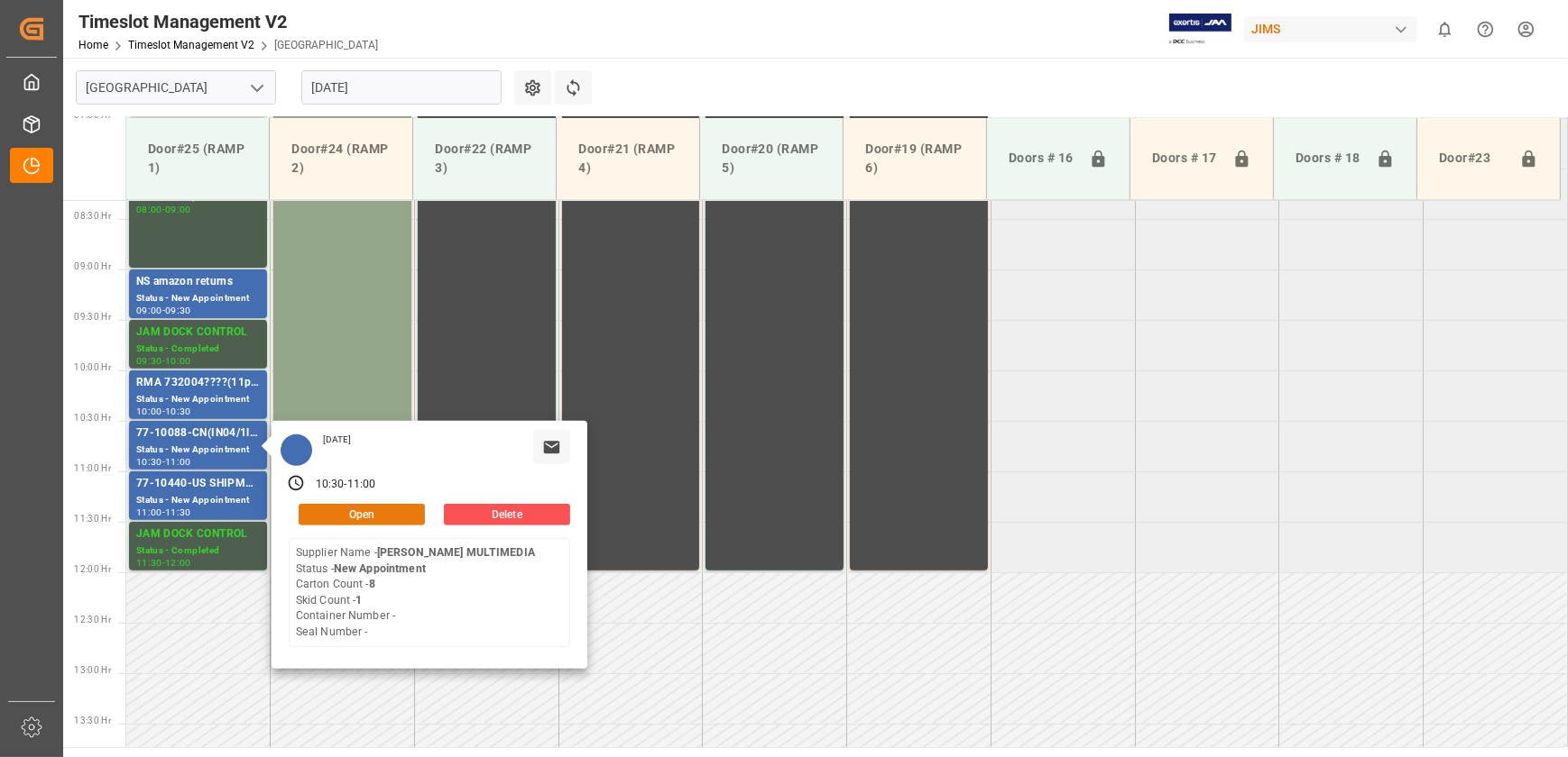
click at [359, 514] on button "Open" at bounding box center [361, 515] width 126 height 22
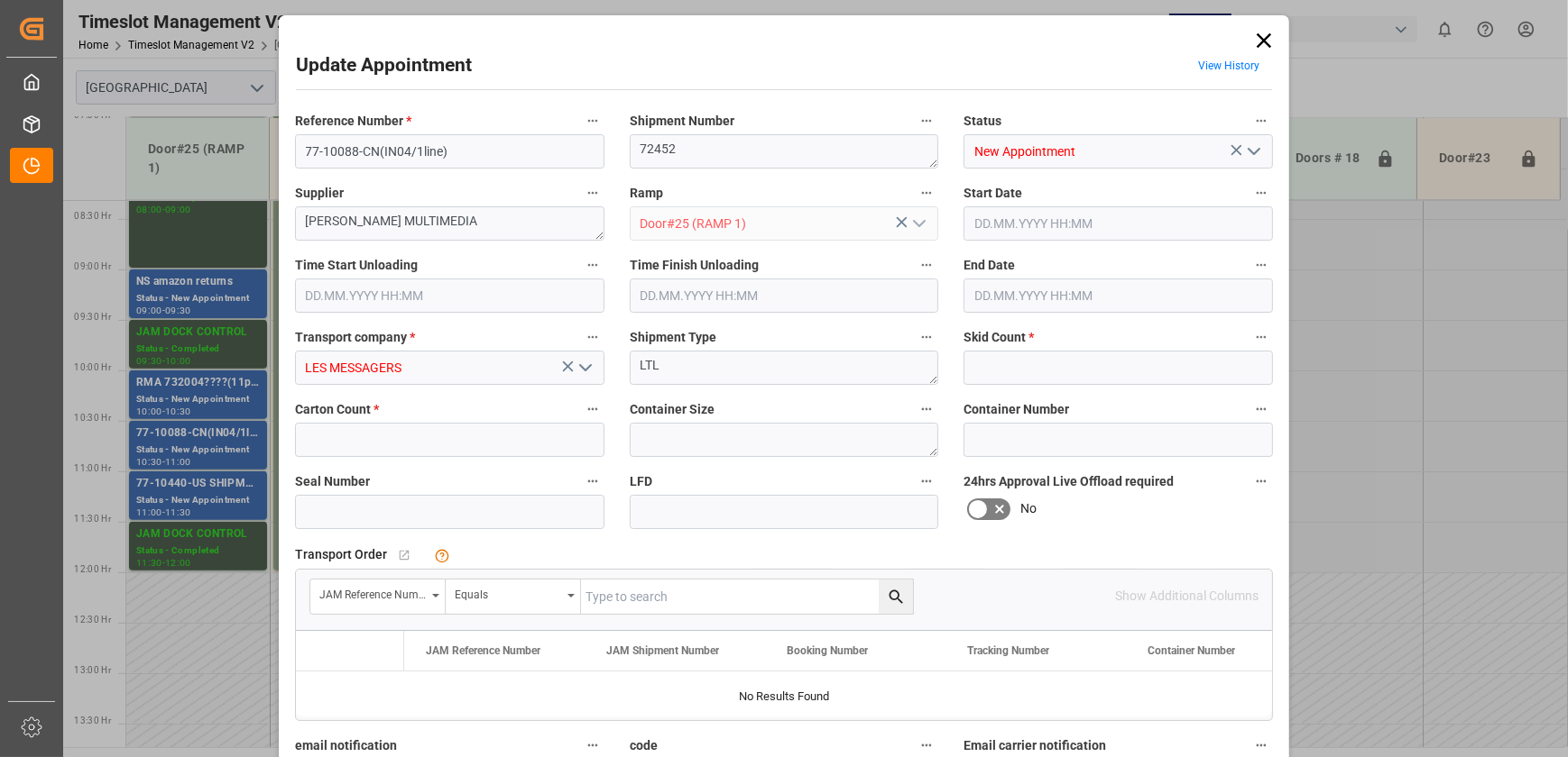
type input "1"
type input "8"
type input "[DATE] 10:30"
type input "[DATE] 11:00"
type input "[DATE] 17:56"
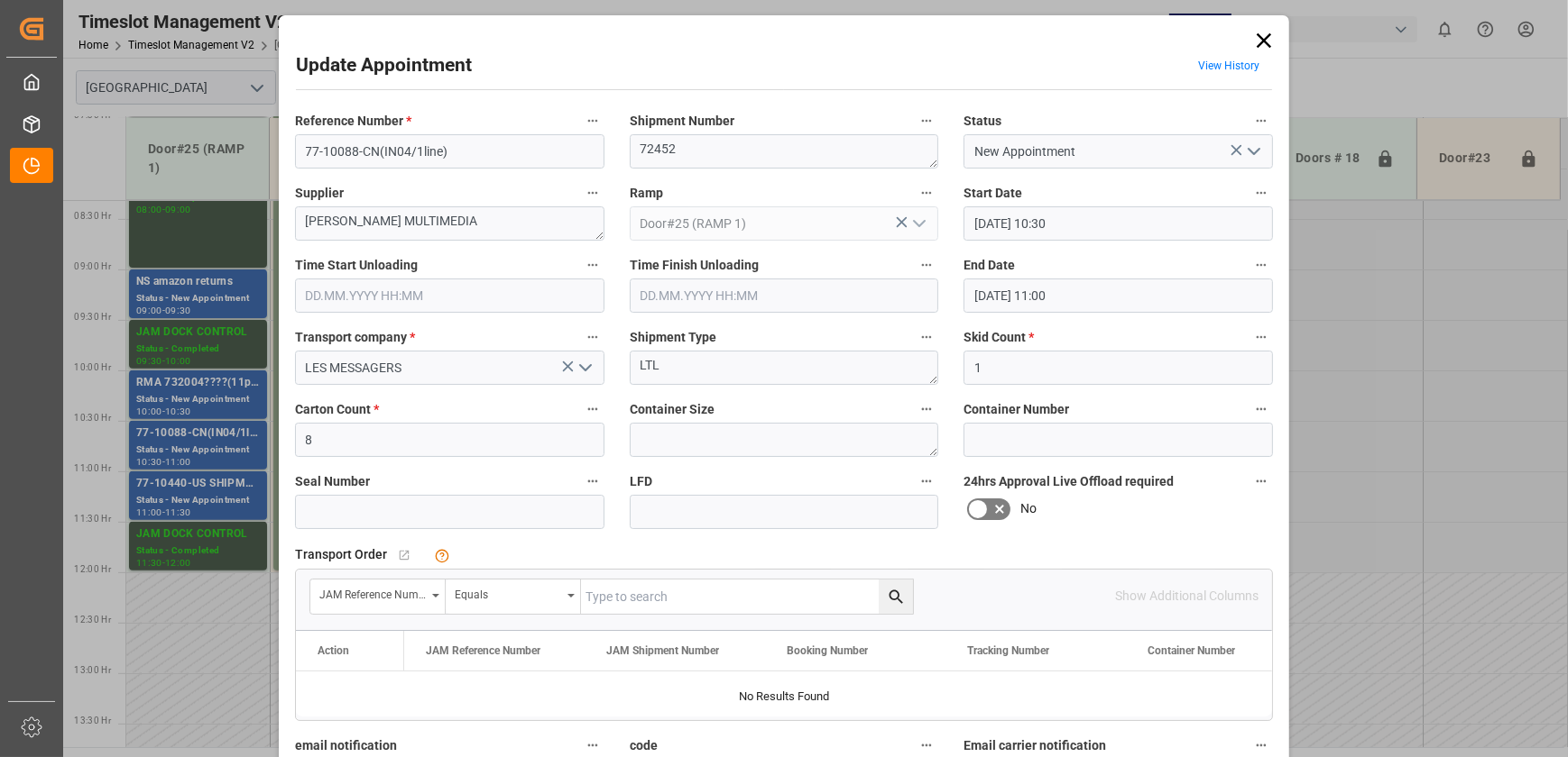
click at [1252, 152] on icon "open menu" at bounding box center [1253, 151] width 22 height 22
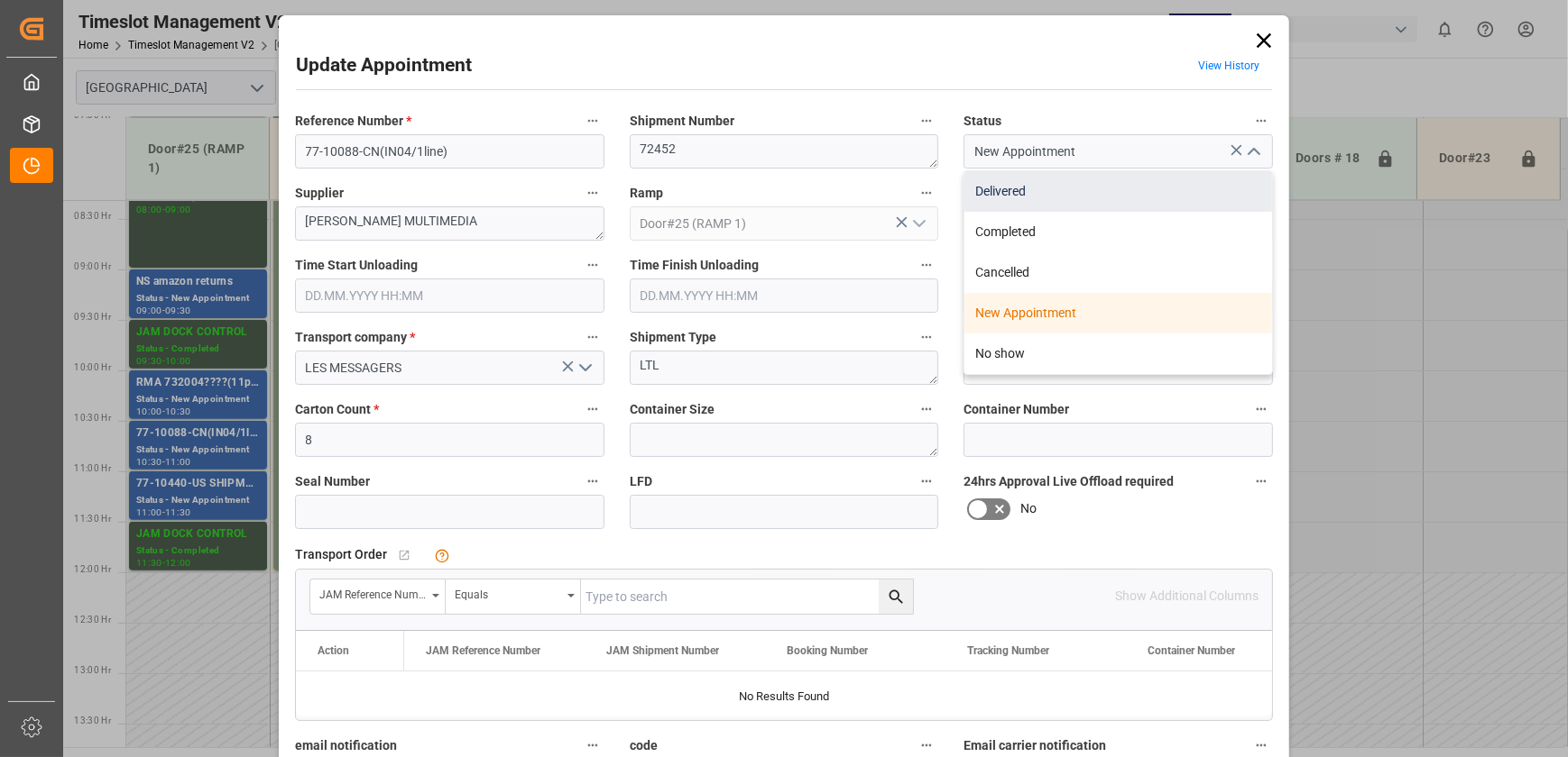
click at [1196, 187] on div "Delivered" at bounding box center [1118, 191] width 308 height 40
type input "Delivered"
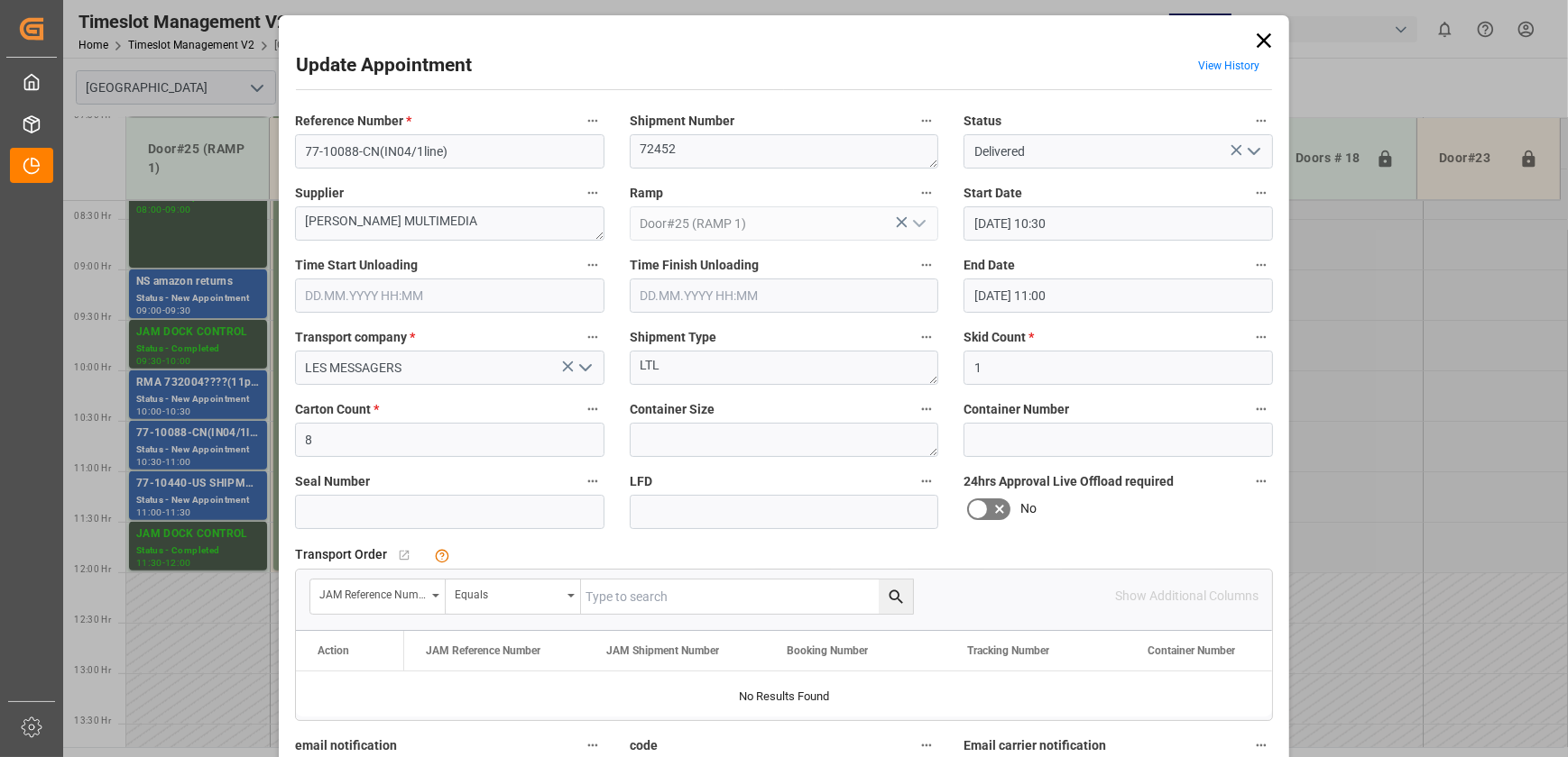
click at [478, 289] on input "text" at bounding box center [449, 296] width 309 height 35
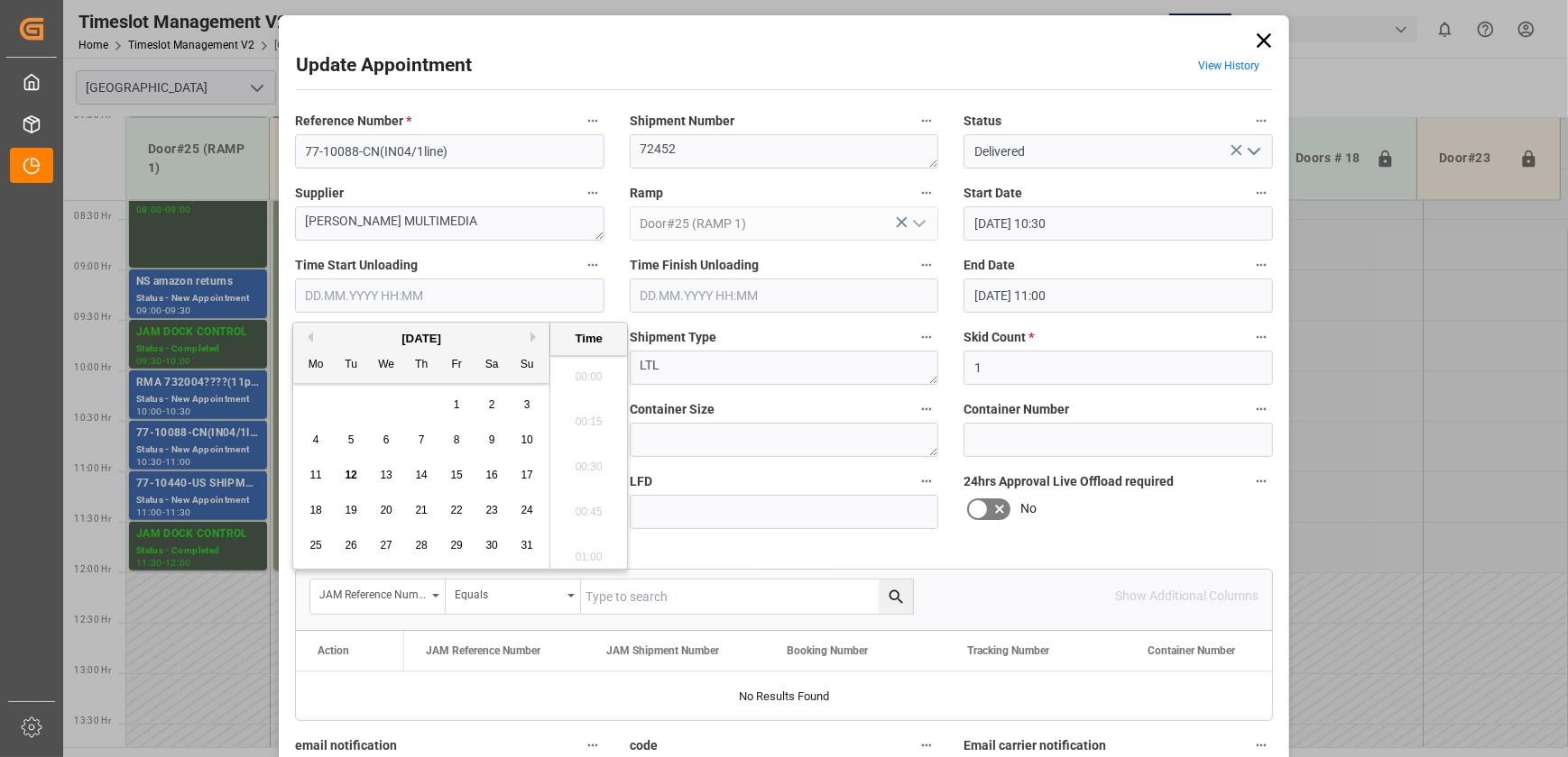
scroll to position [1538, 0]
drag, startPoint x: 350, startPoint y: 473, endPoint x: 405, endPoint y: 467, distance: 55.3
click at [351, 473] on span "12" at bounding box center [350, 474] width 12 height 12
click at [599, 501] on li "09:15" at bounding box center [589, 507] width 77 height 45
type input "[DATE] 09:15"
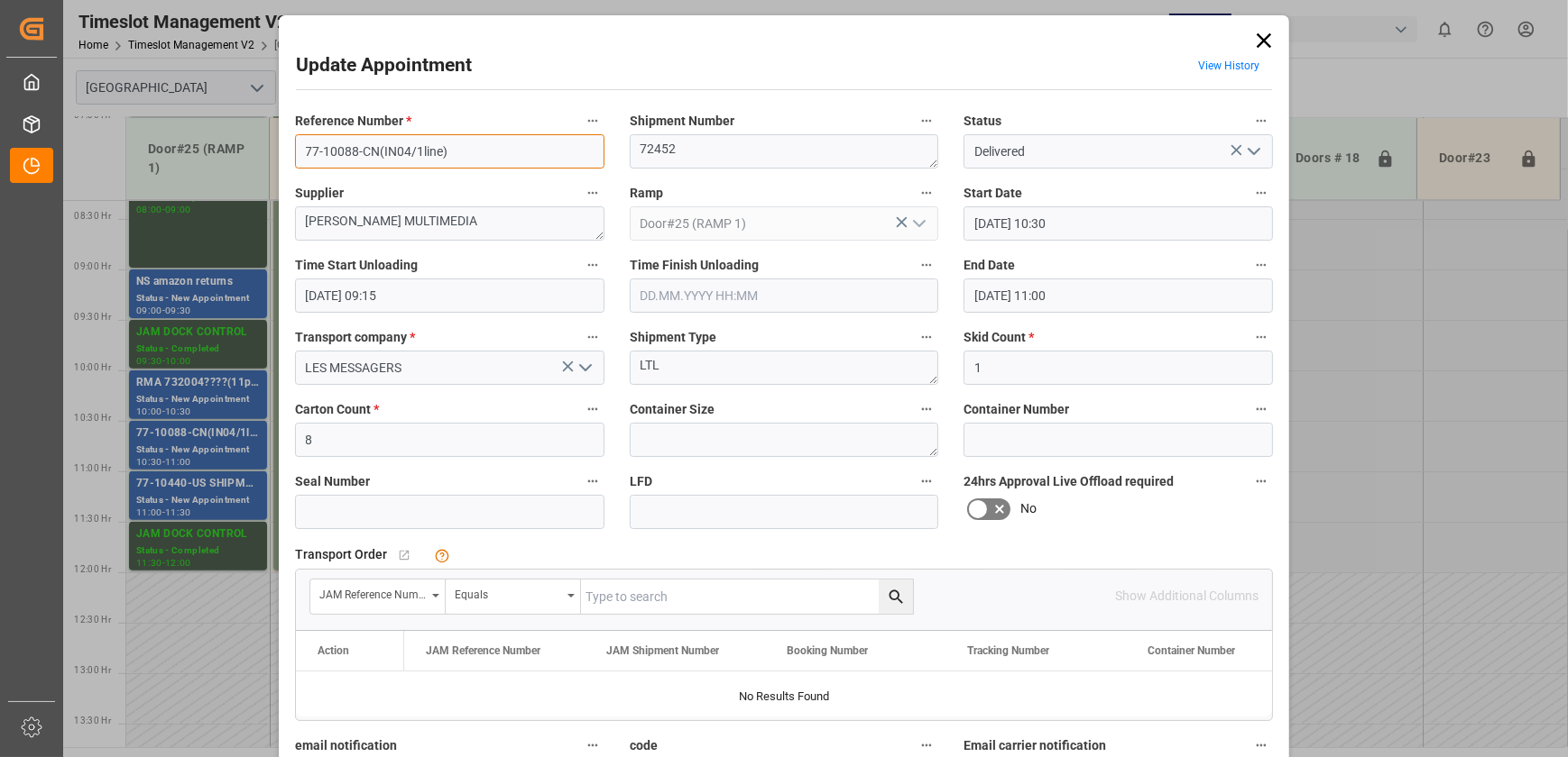
drag, startPoint x: 378, startPoint y: 150, endPoint x: 221, endPoint y: 150, distance: 157.0
click at [222, 150] on div "Update Appointment View History Reference Number * 77-10088-CN(IN04/1line) Ship…" at bounding box center [784, 378] width 1568 height 757
click at [1263, 39] on icon at bounding box center [1263, 40] width 25 height 25
